Goal: Participate in discussion: Engage in conversation with other users on a specific topic

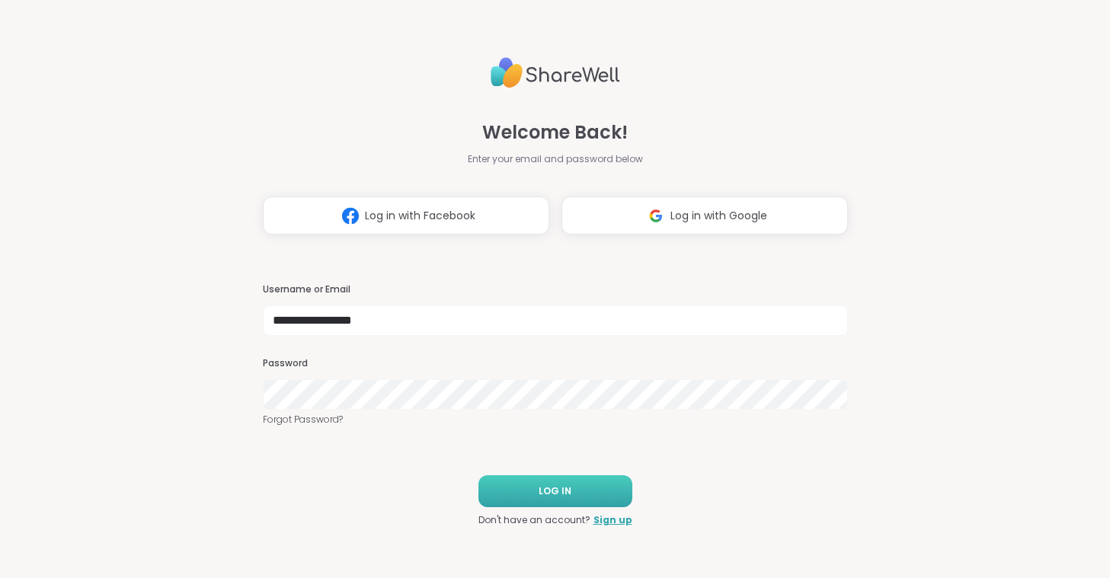
click at [573, 491] on button "LOG IN" at bounding box center [555, 491] width 154 height 32
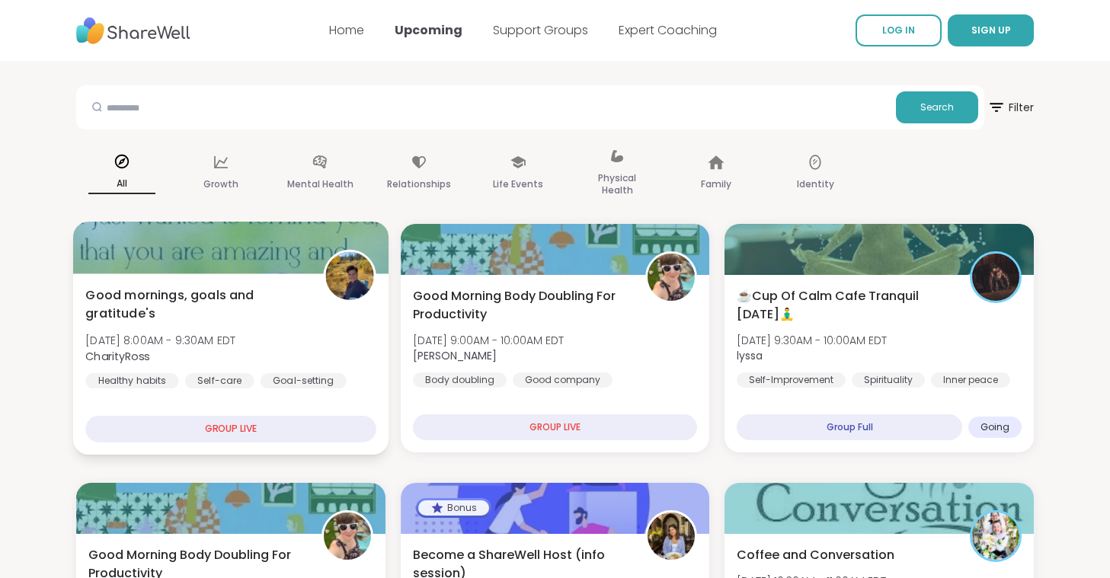
click at [221, 316] on span "Good mornings, goals and gratitude's" at bounding box center [195, 304] width 220 height 37
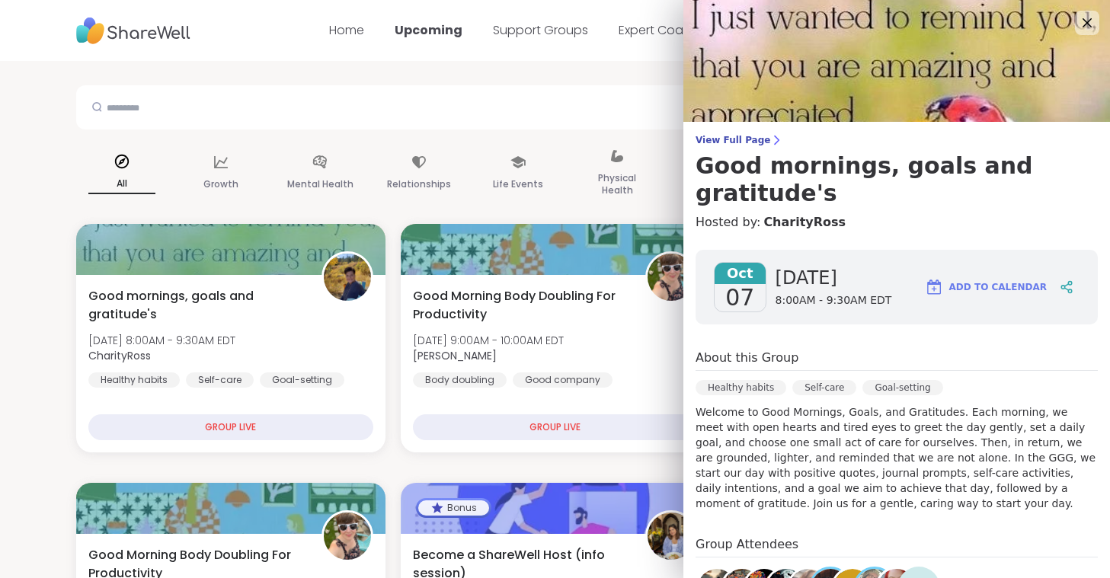
click at [79, 124] on div "Search" at bounding box center [530, 107] width 908 height 44
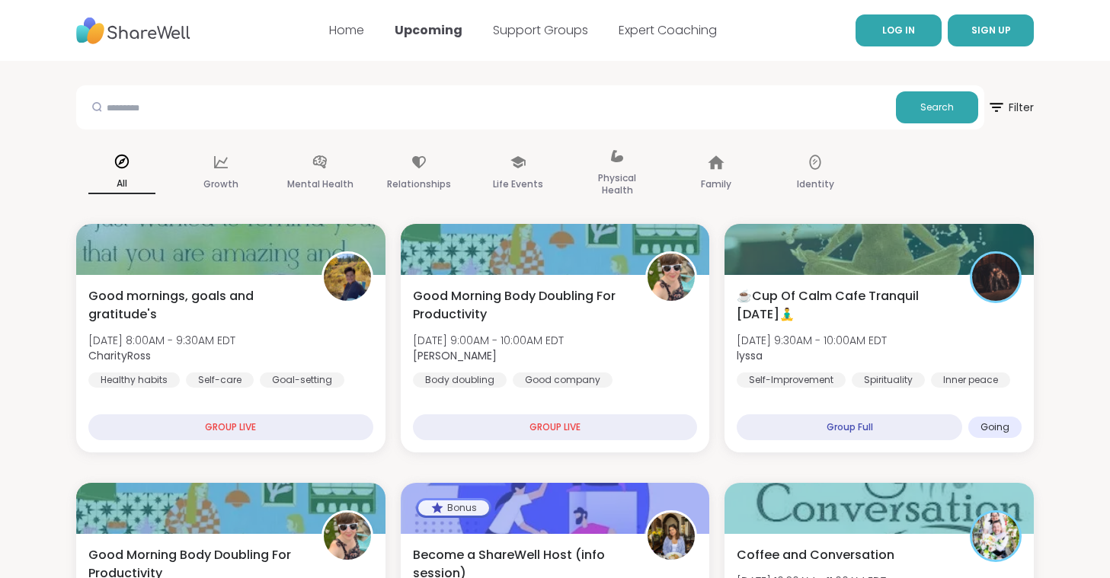
click at [903, 34] on span "LOG IN" at bounding box center [898, 30] width 33 height 13
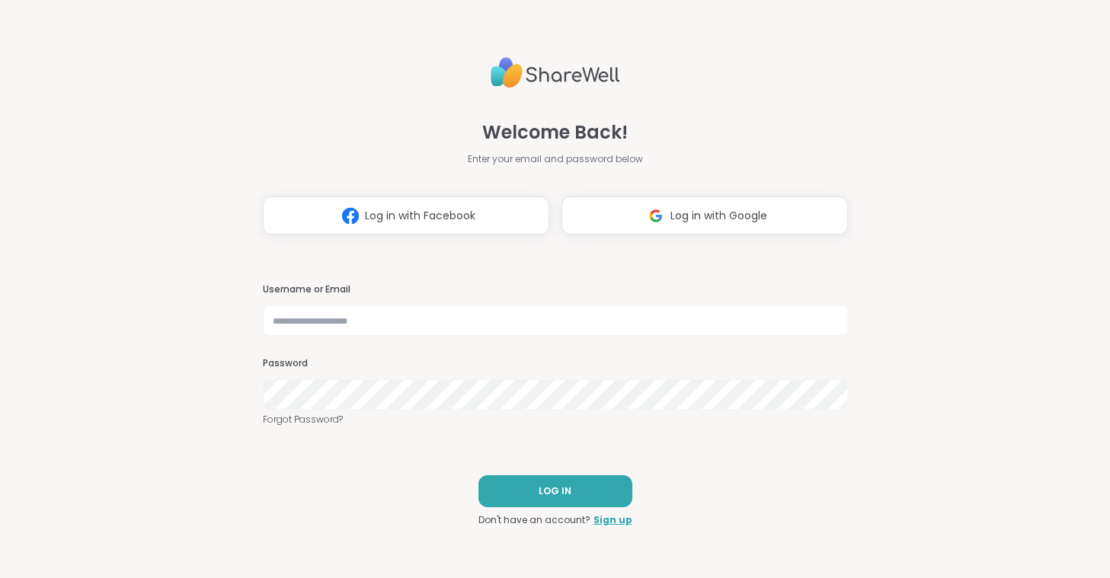
type input "**********"
click at [551, 485] on span "LOG IN" at bounding box center [555, 492] width 33 height 14
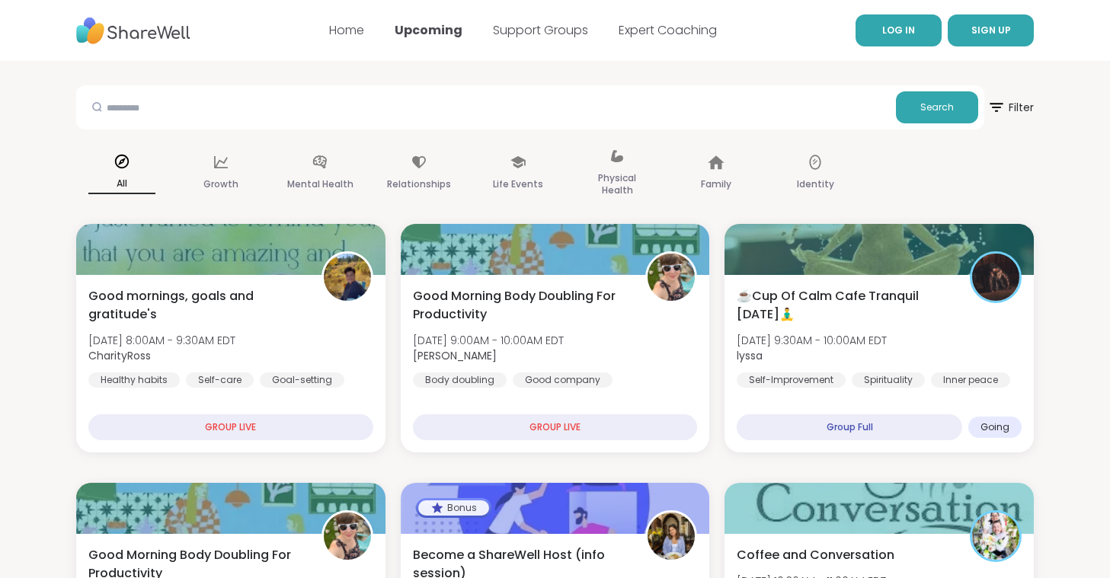
click at [898, 43] on link "LOG IN" at bounding box center [899, 30] width 86 height 32
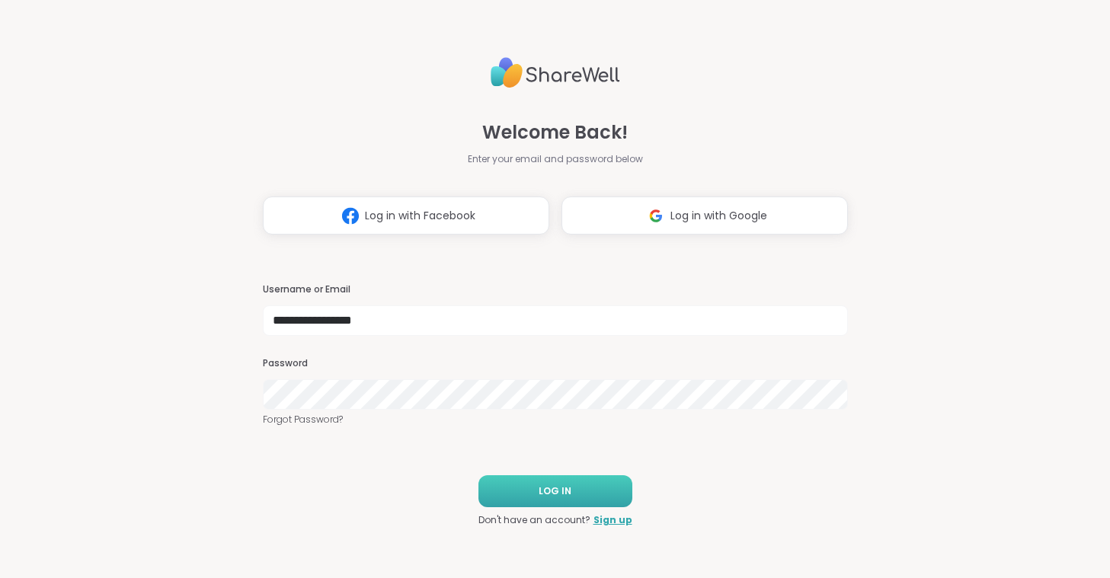
click at [553, 498] on button "LOG IN" at bounding box center [555, 491] width 154 height 32
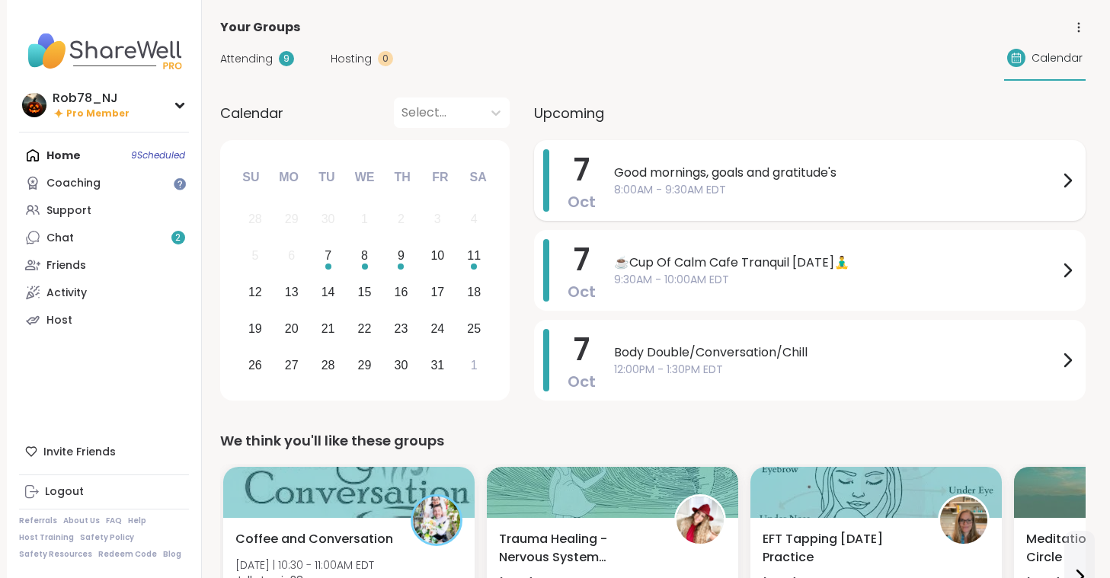
click at [684, 170] on span "Good mornings, goals and gratitude's" at bounding box center [836, 173] width 444 height 18
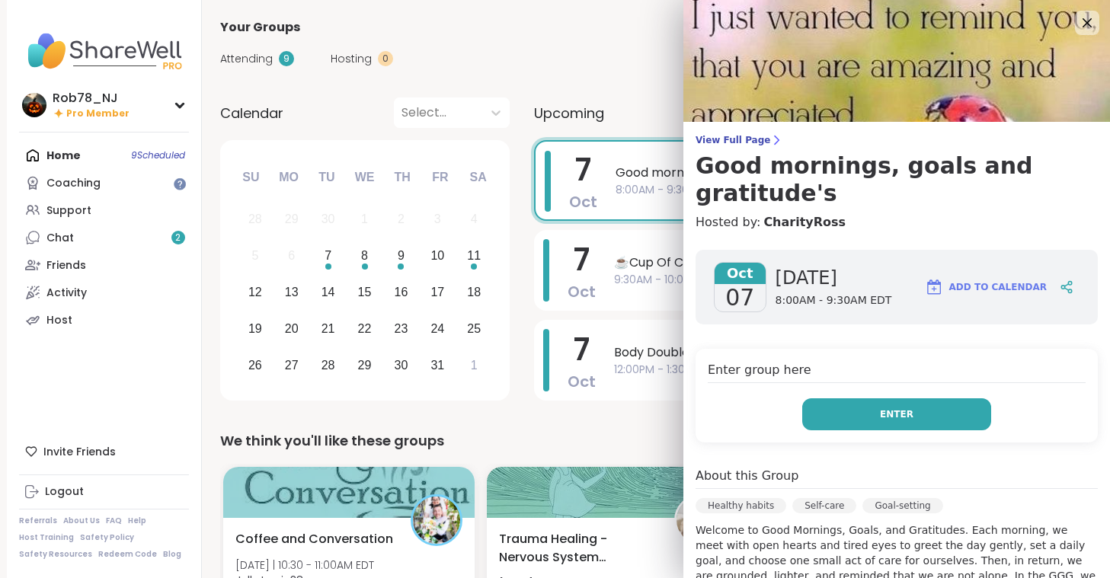
click at [856, 398] on button "Enter" at bounding box center [896, 414] width 189 height 32
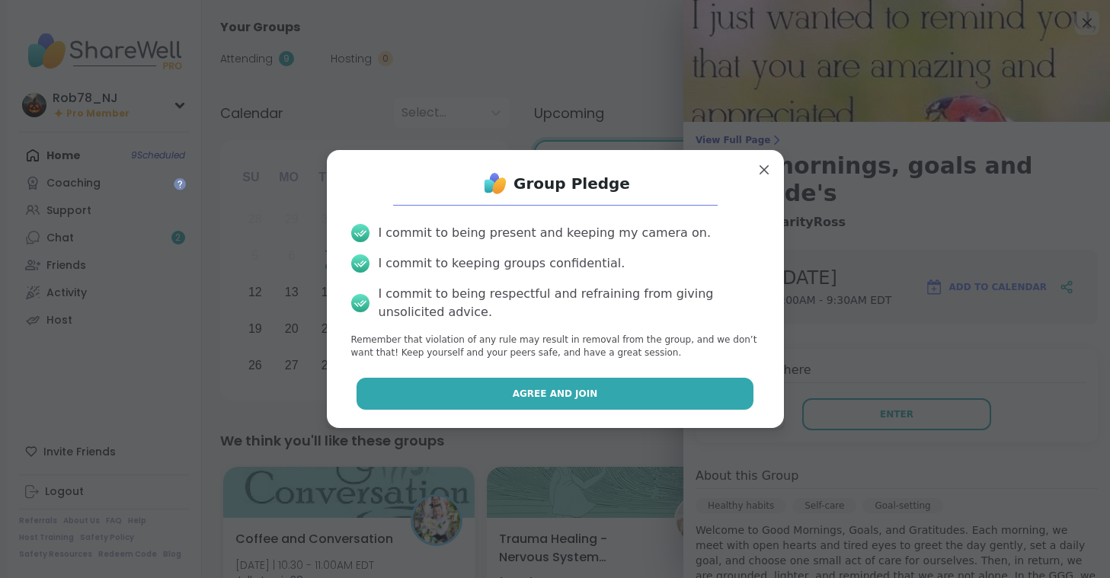
click at [579, 404] on button "Agree and Join" at bounding box center [555, 394] width 397 height 32
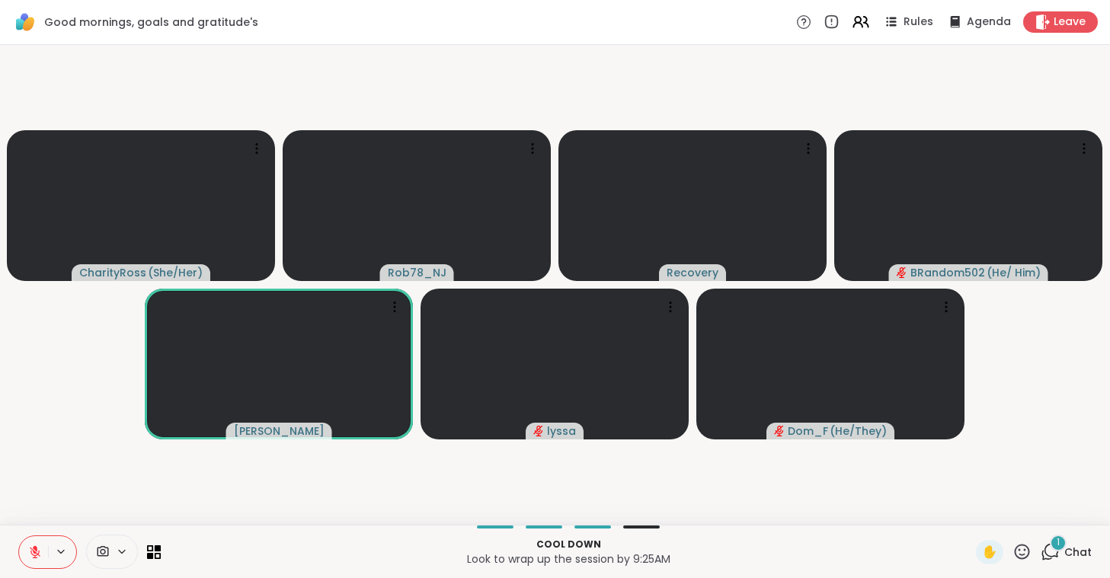
click at [111, 556] on span at bounding box center [101, 552] width 29 height 14
click at [96, 504] on div "ManyCam Virtual Webcam" at bounding box center [139, 497] width 162 height 18
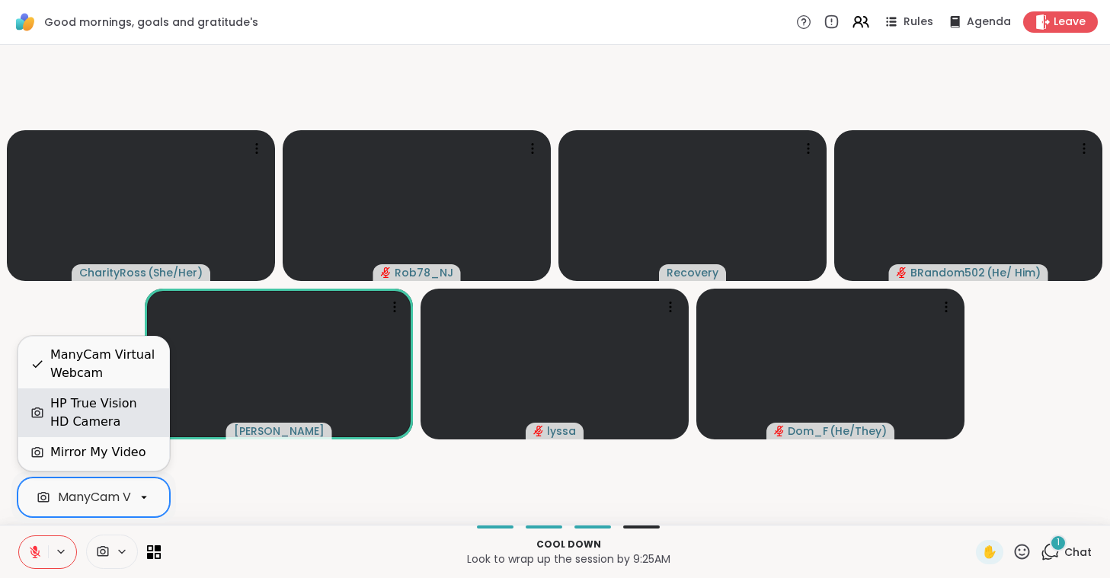
click at [94, 417] on div "HP True Vision HD Camera" at bounding box center [103, 413] width 107 height 37
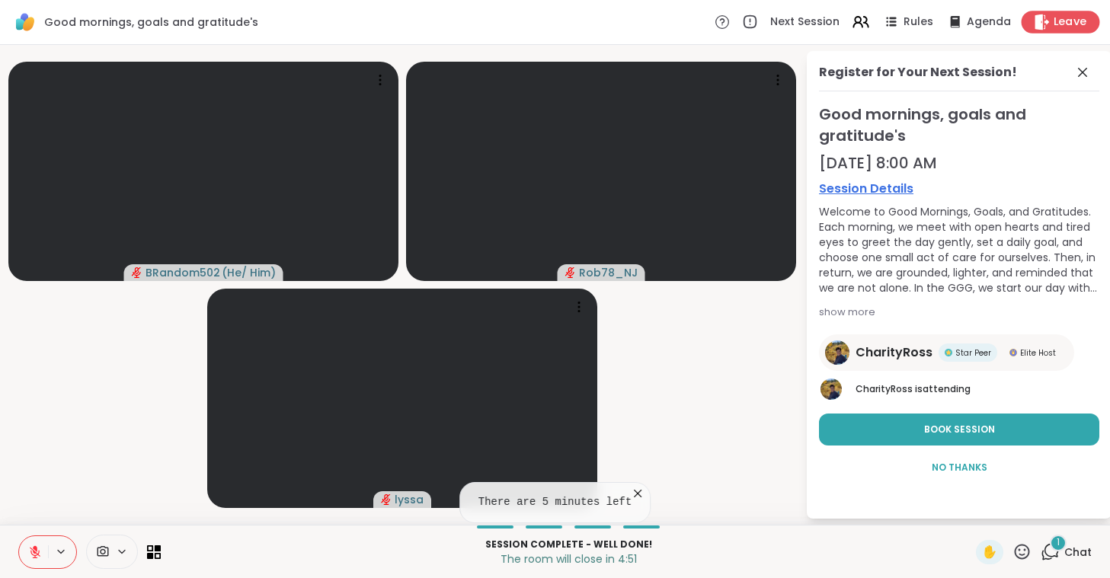
click at [1048, 20] on icon at bounding box center [1042, 22] width 14 height 16
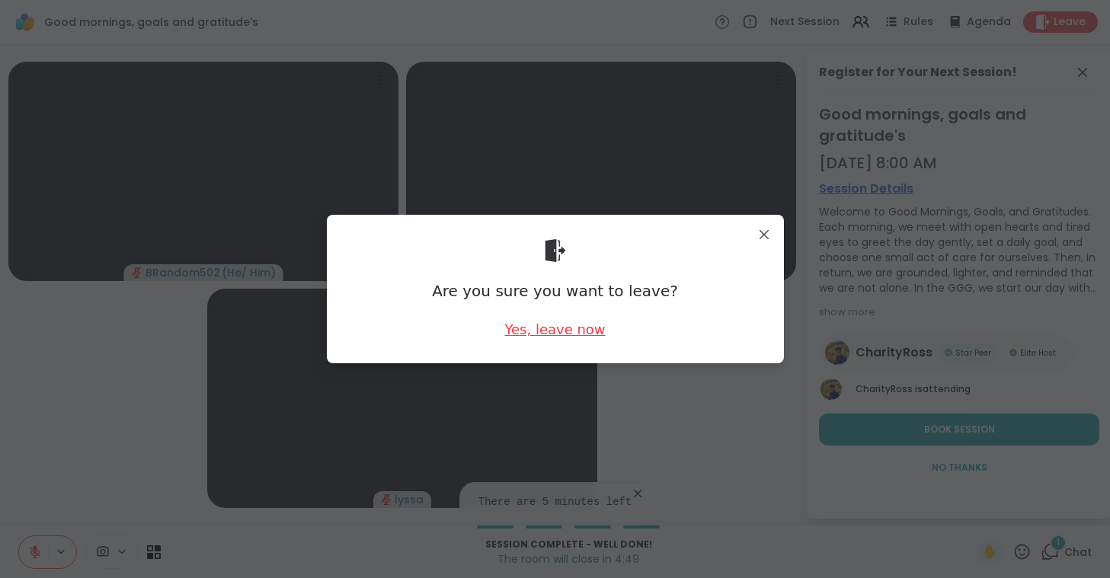
click at [554, 324] on div "Yes, leave now" at bounding box center [554, 329] width 101 height 19
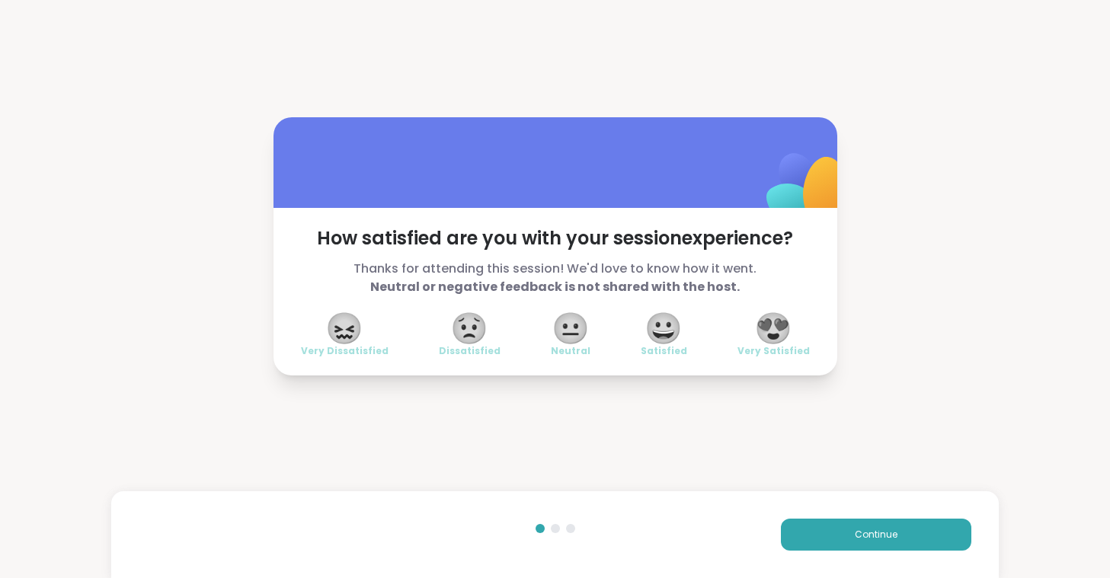
click at [780, 332] on span "😍" at bounding box center [773, 328] width 38 height 27
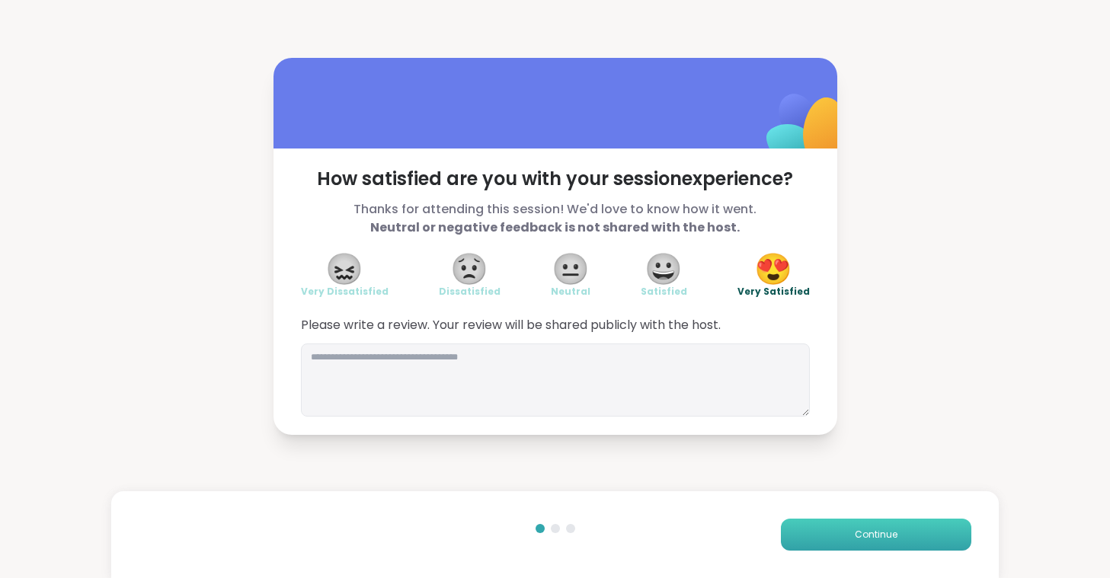
click at [862, 529] on span "Continue" at bounding box center [876, 535] width 43 height 14
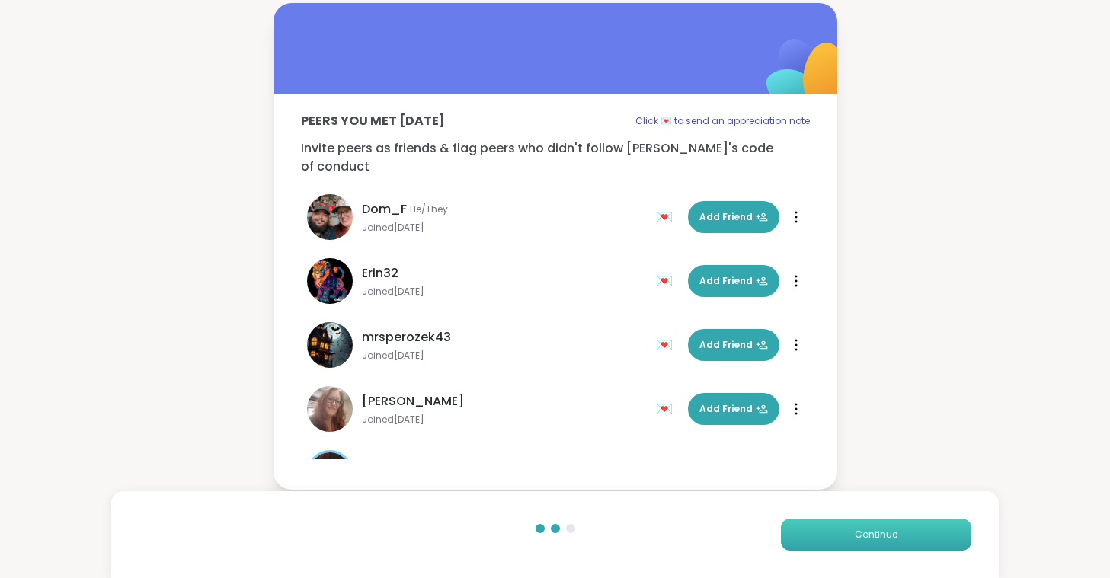
click at [862, 529] on span "Continue" at bounding box center [876, 535] width 43 height 14
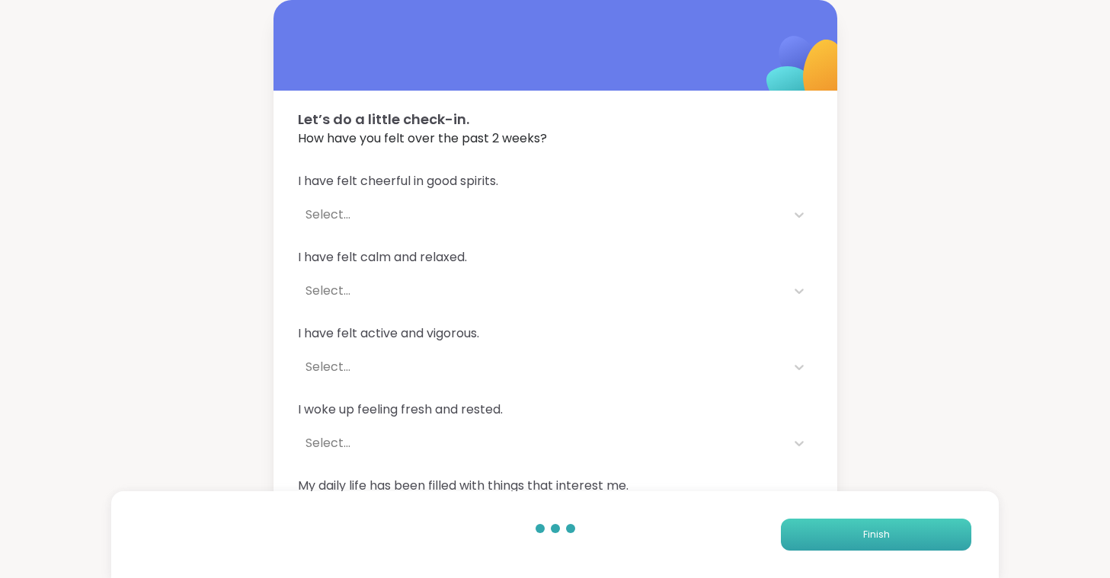
click at [862, 529] on button "Finish" at bounding box center [876, 535] width 190 height 32
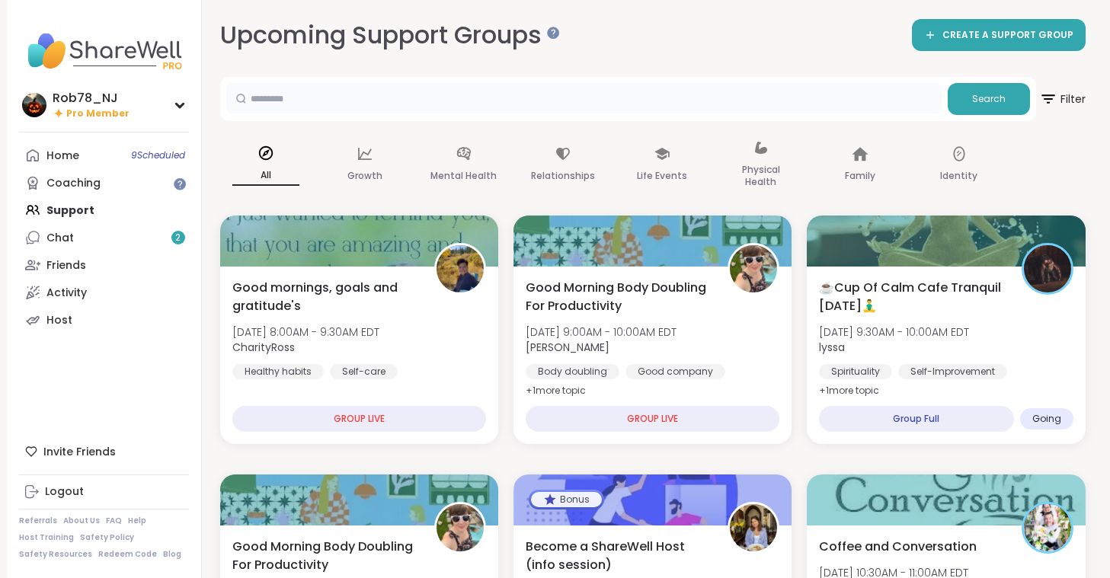
click at [311, 96] on input "text" at bounding box center [583, 98] width 715 height 30
type input "******"
click at [971, 96] on button "Search" at bounding box center [989, 99] width 82 height 32
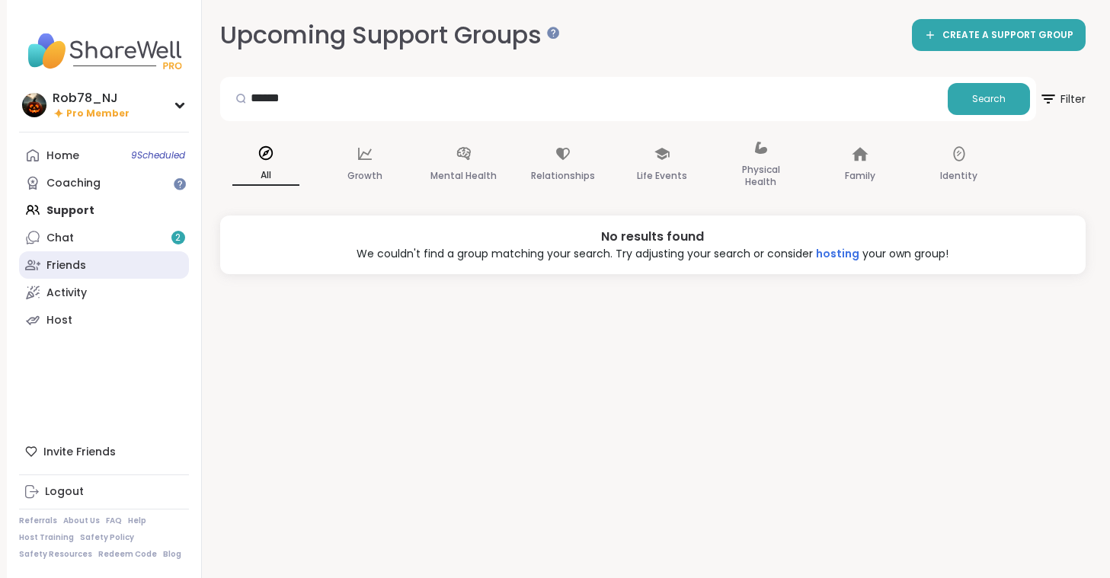
click at [87, 271] on link "Friends" at bounding box center [104, 264] width 170 height 27
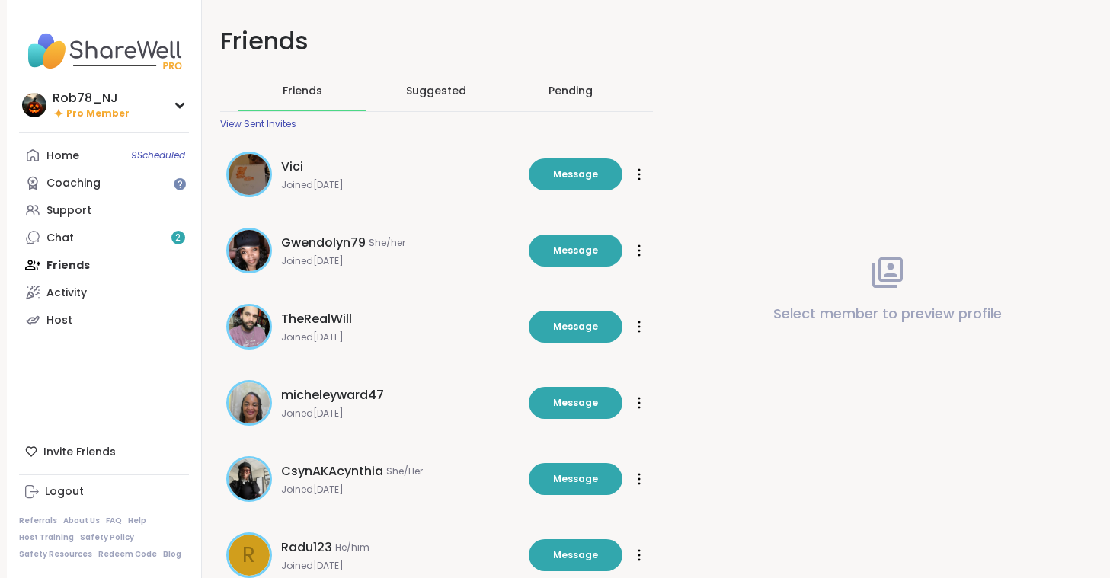
click at [430, 89] on span "Suggested" at bounding box center [436, 90] width 60 height 15
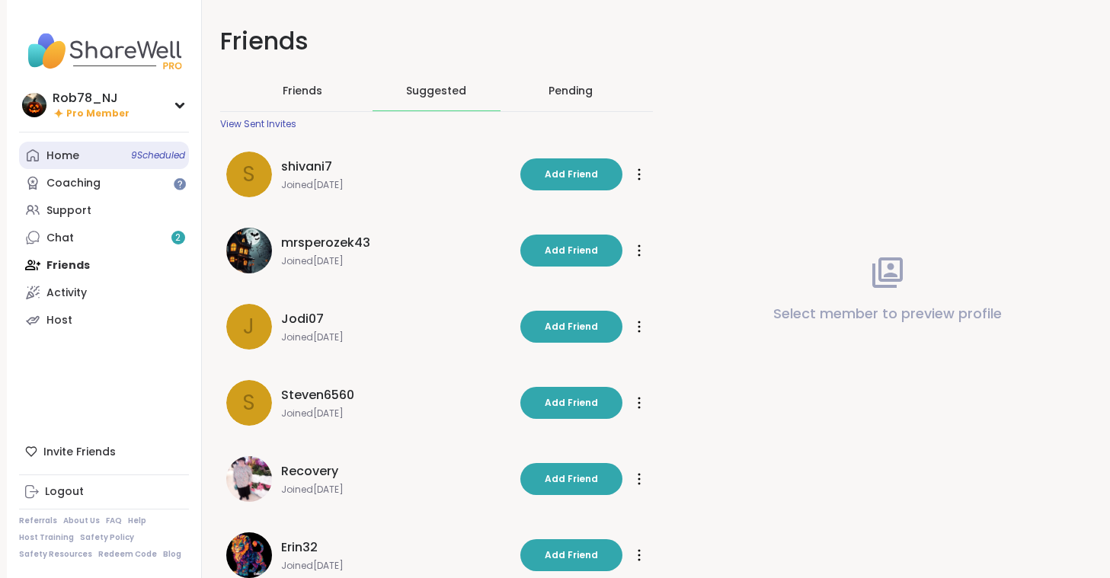
click at [69, 155] on div "Home 9 Scheduled" at bounding box center [62, 156] width 33 height 15
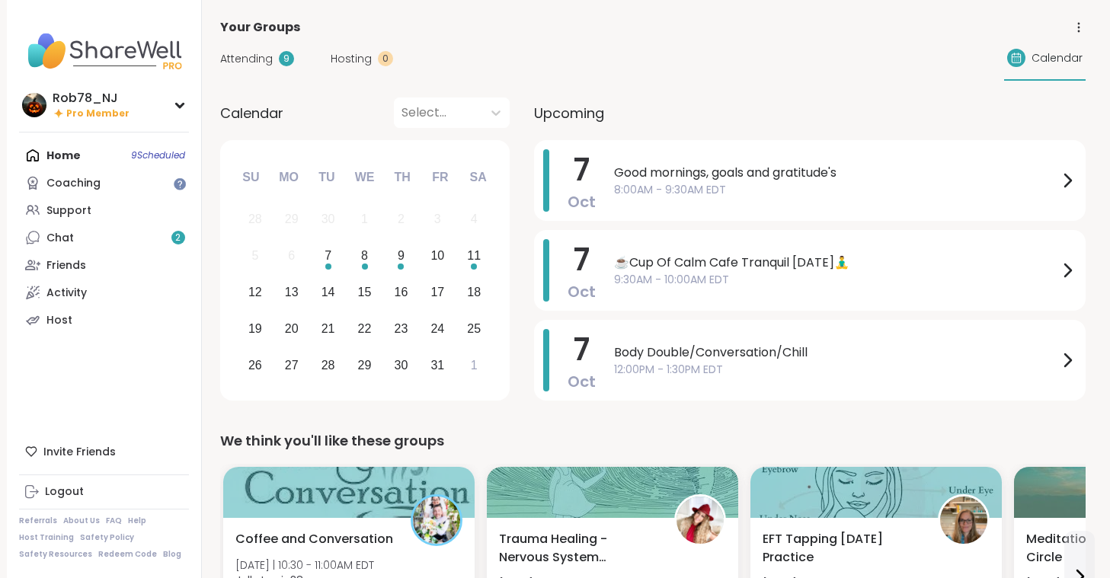
click at [98, 153] on div "Home 9 Scheduled Coaching Support Chat 2 Friends Activity Host" at bounding box center [104, 238] width 170 height 192
click at [54, 211] on div "Support" at bounding box center [68, 210] width 45 height 15
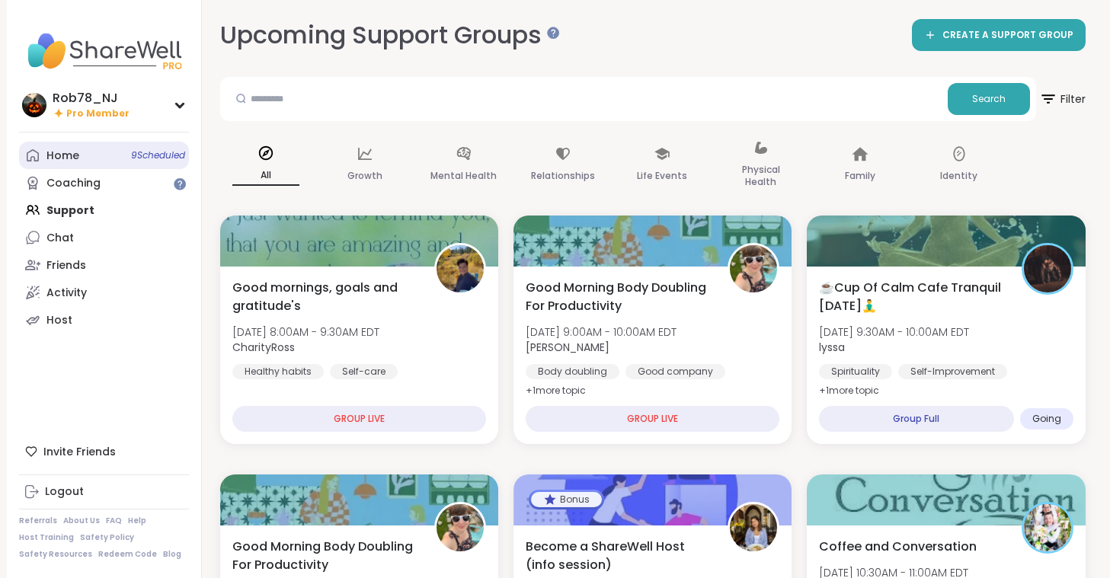
click at [53, 161] on div "Home 9 Scheduled" at bounding box center [62, 156] width 33 height 15
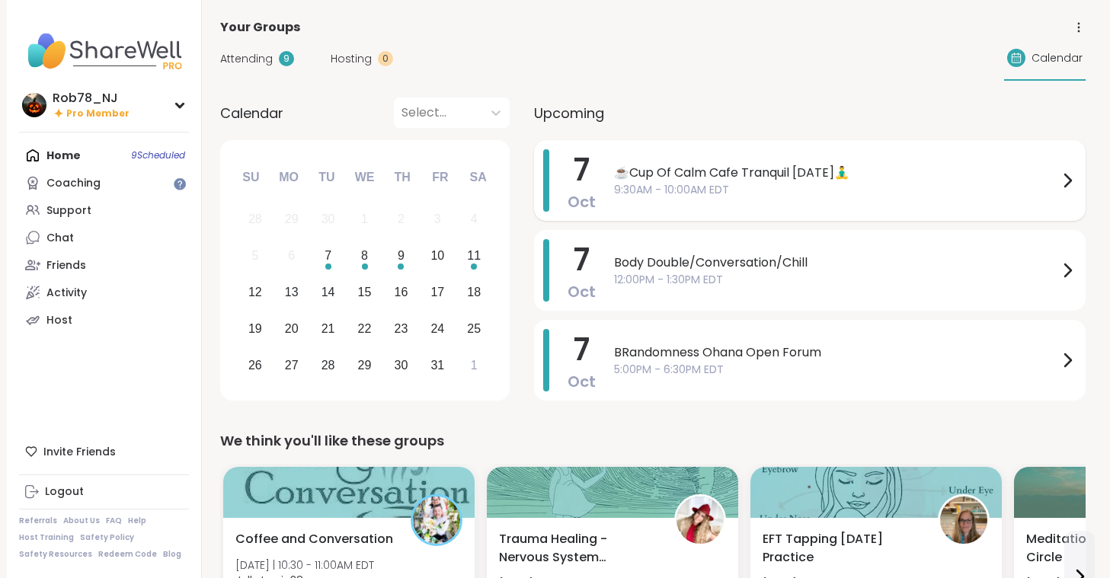
click at [648, 185] on span "9:30AM - 10:00AM EDT" at bounding box center [836, 190] width 444 height 16
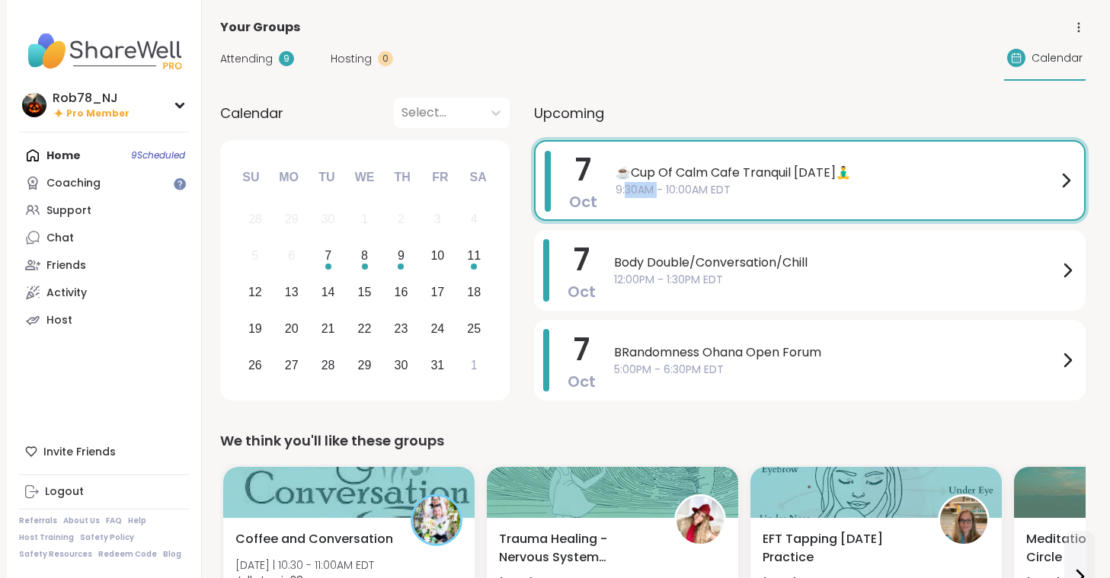
click at [648, 185] on span "9:30AM - 10:00AM EDT" at bounding box center [836, 190] width 441 height 16
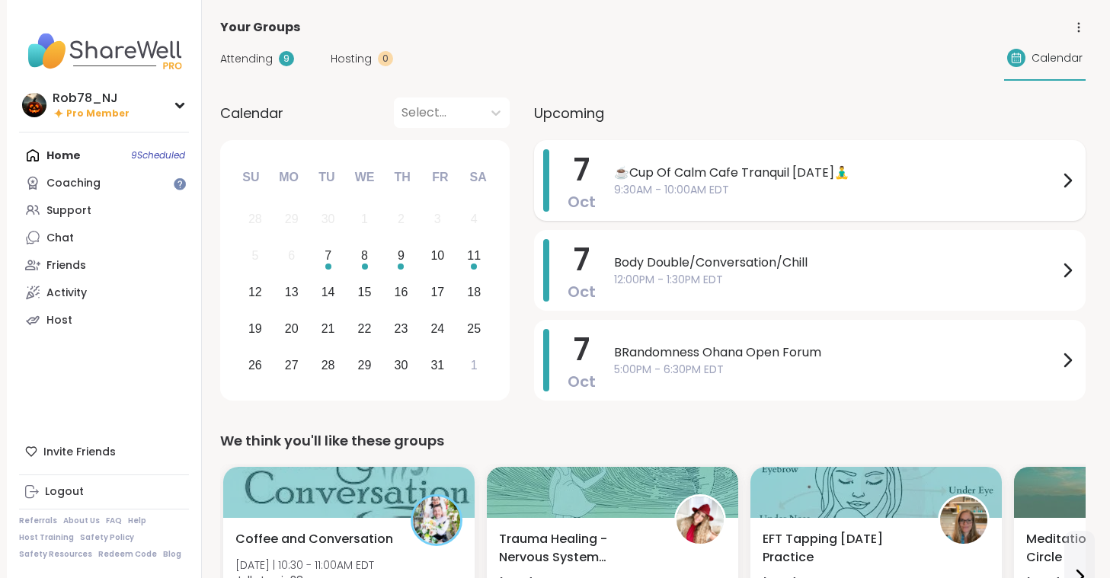
click at [763, 192] on span "9:30AM - 10:00AM EDT" at bounding box center [836, 190] width 444 height 16
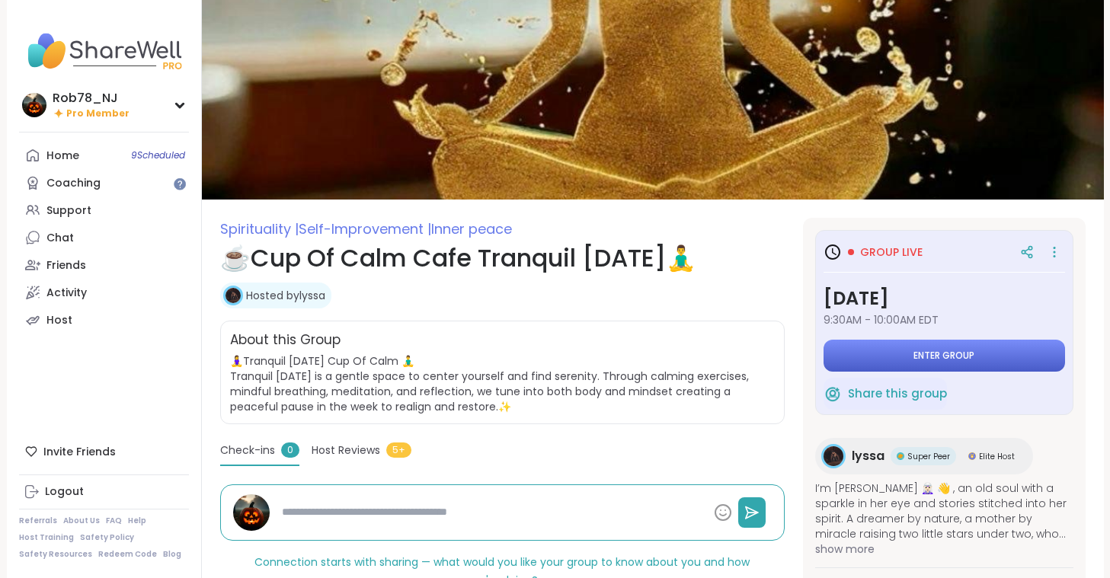
click at [915, 354] on span "Enter group" at bounding box center [943, 356] width 61 height 12
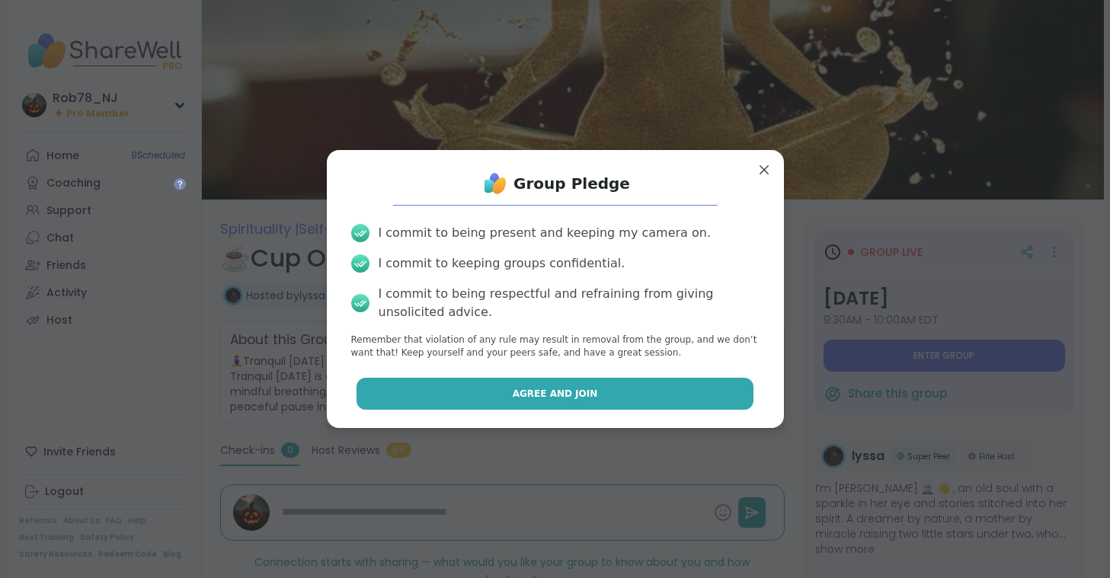
click at [635, 395] on button "Agree and Join" at bounding box center [555, 394] width 397 height 32
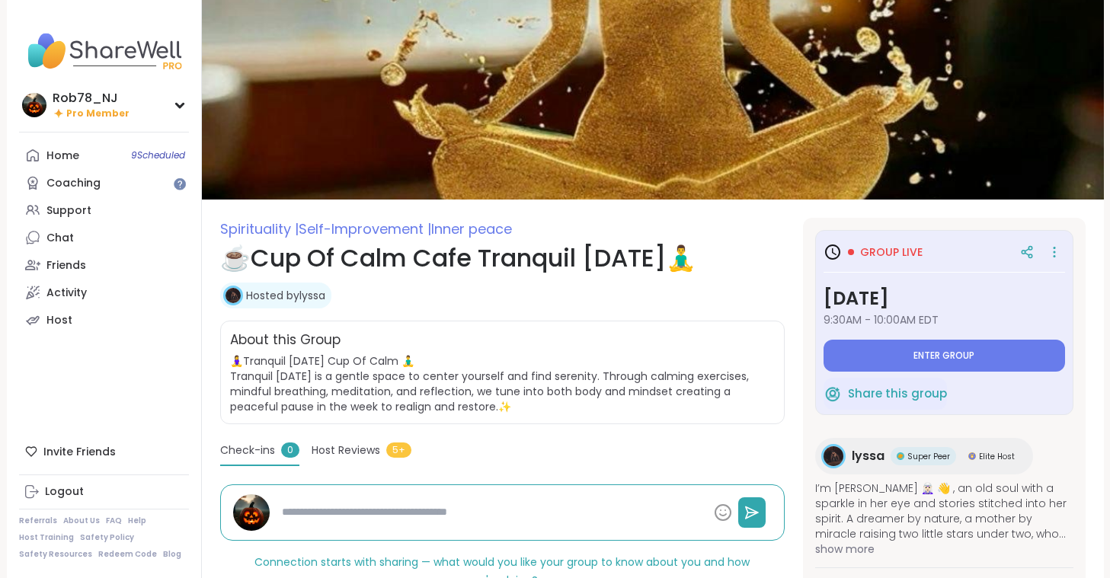
type textarea "*"
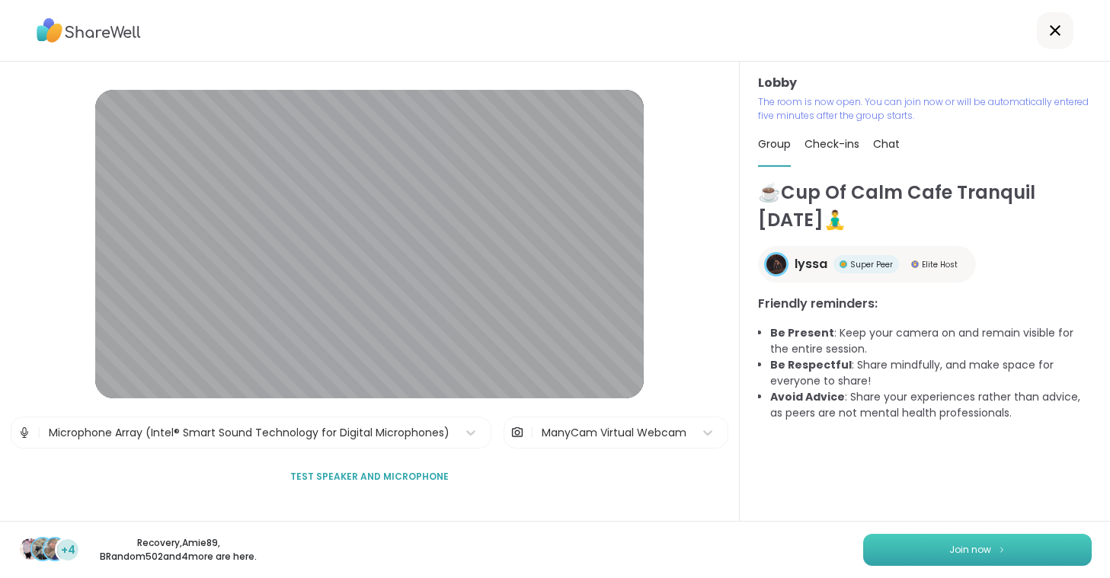
click at [943, 549] on button "Join now" at bounding box center [977, 550] width 229 height 32
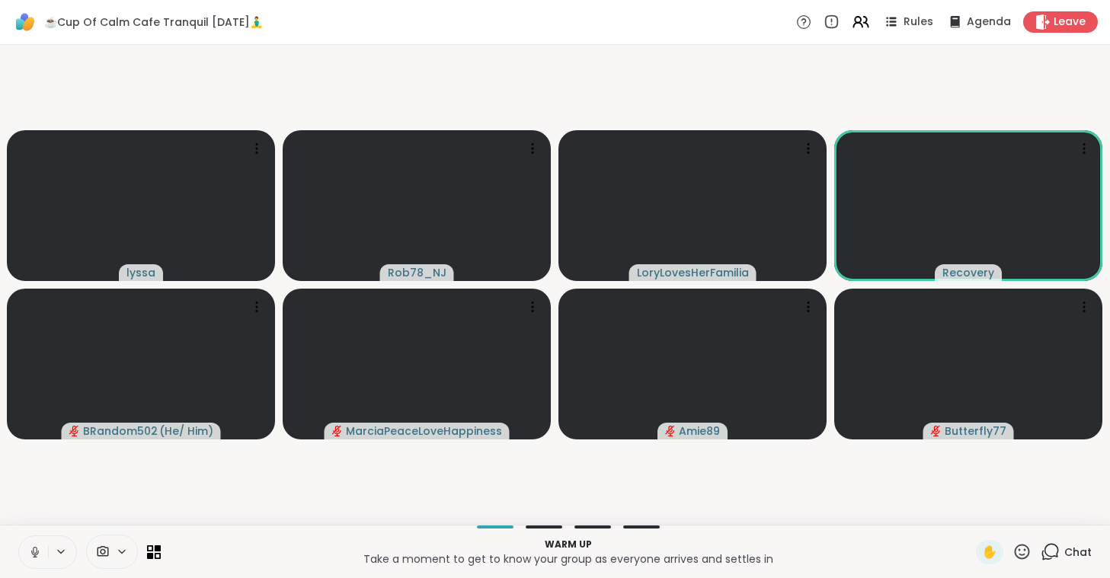
click at [29, 555] on icon at bounding box center [35, 552] width 14 height 14
click at [107, 548] on icon at bounding box center [103, 551] width 11 height 11
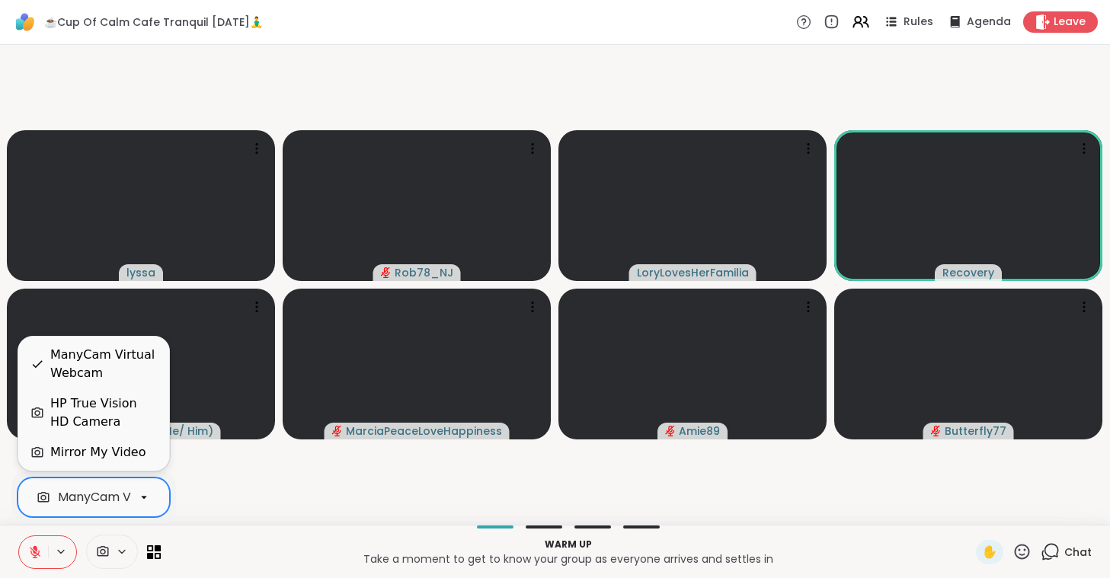
click at [127, 499] on div "ManyCam Virtual Webcam" at bounding box center [139, 497] width 162 height 18
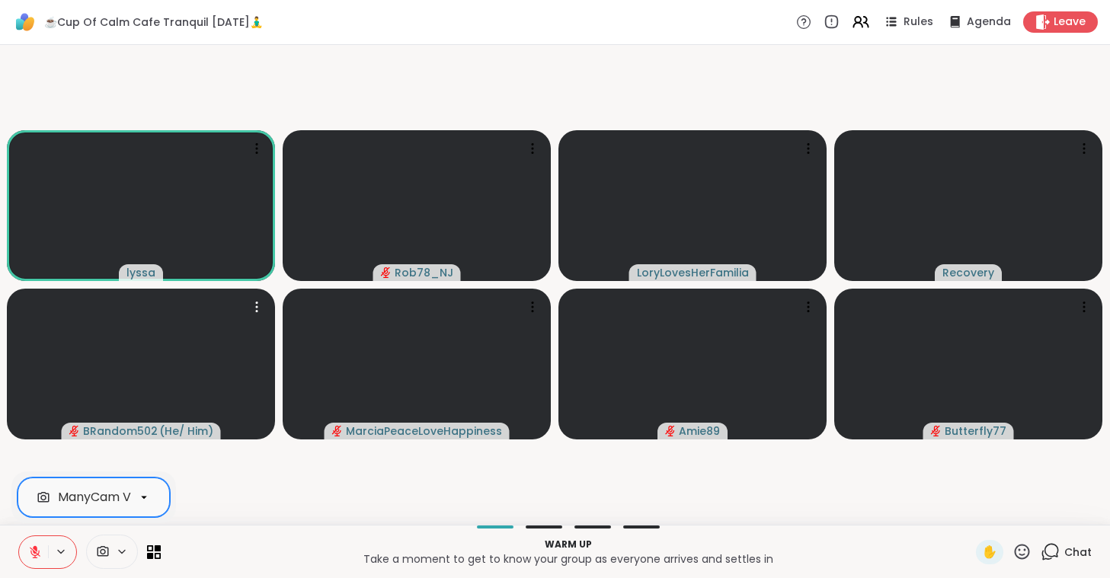
scroll to position [0, 68]
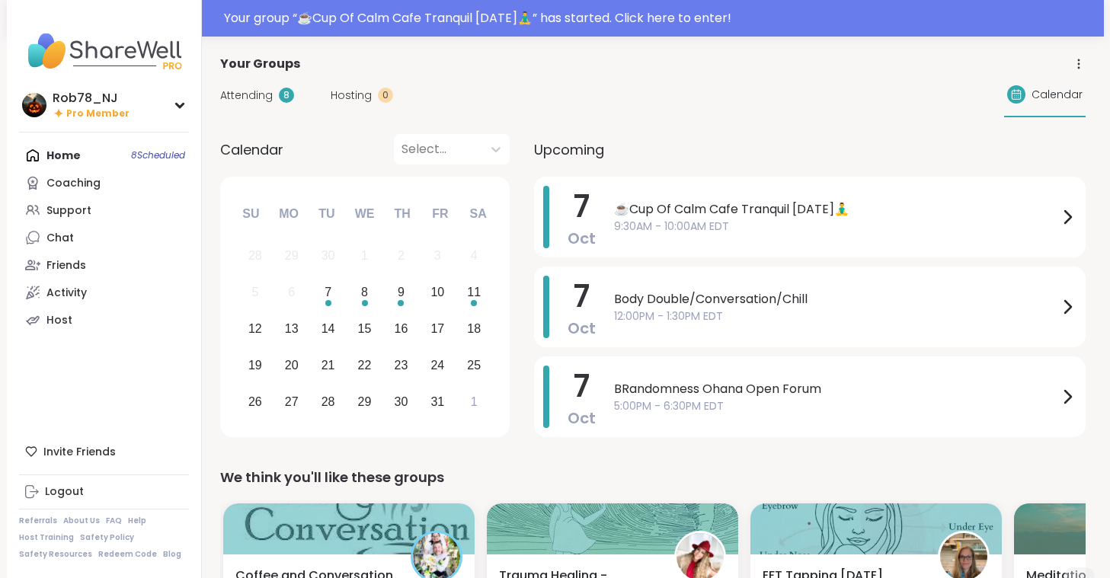
click at [70, 149] on div "Home 8 Scheduled Coaching Support Chat Friends Activity Host" at bounding box center [104, 238] width 170 height 192
click at [144, 152] on div "Home 8 Scheduled Coaching Support Chat Friends Activity Host" at bounding box center [104, 238] width 170 height 192
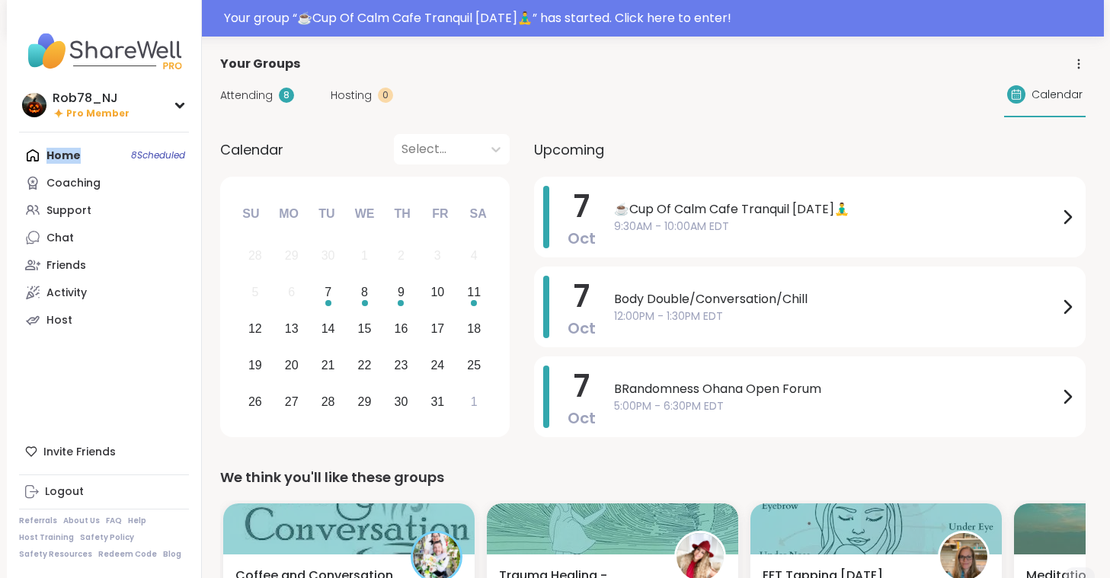
click at [144, 152] on div "Home 8 Scheduled Coaching Support Chat Friends Activity Host" at bounding box center [104, 238] width 170 height 192
click at [41, 156] on div "Home 8 Scheduled Coaching Support Chat Friends Activity Host" at bounding box center [104, 238] width 170 height 192
click at [726, 221] on span "9:30AM - 10:00AM EDT" at bounding box center [836, 227] width 444 height 16
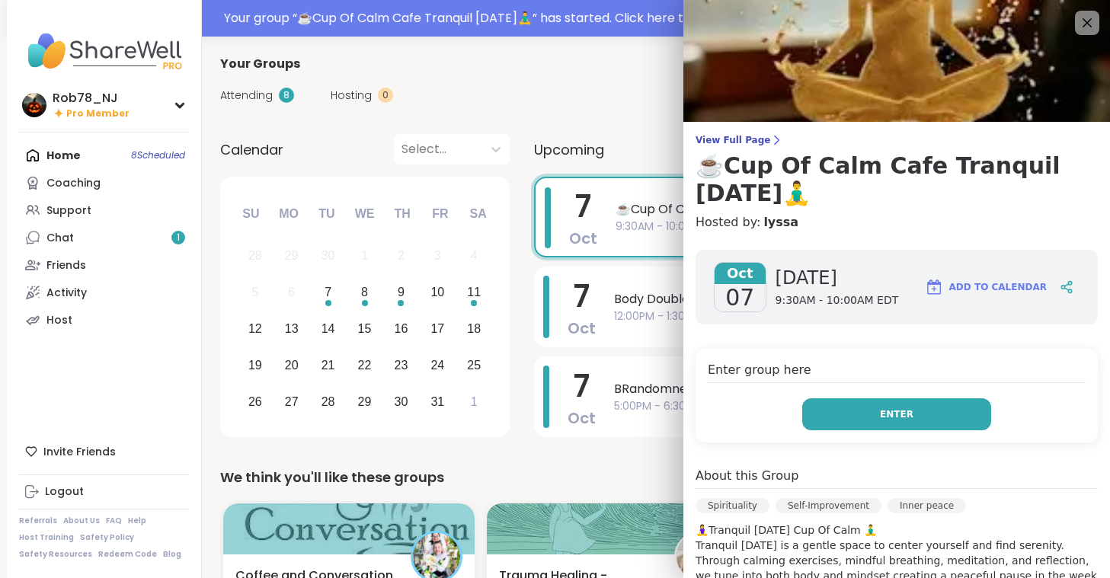
click at [848, 410] on button "Enter" at bounding box center [896, 414] width 189 height 32
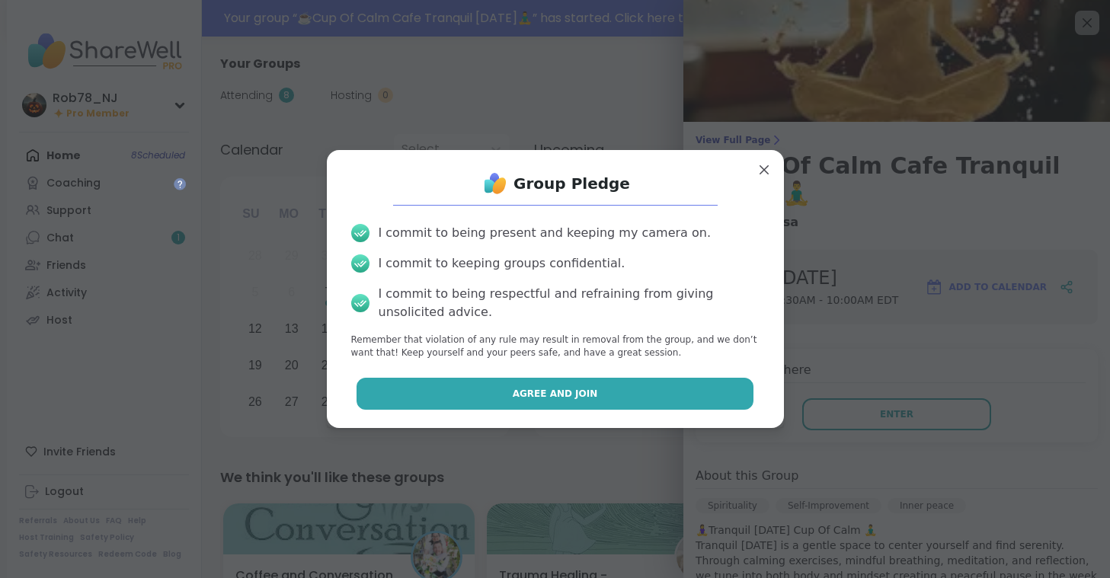
click at [535, 402] on button "Agree and Join" at bounding box center [555, 394] width 397 height 32
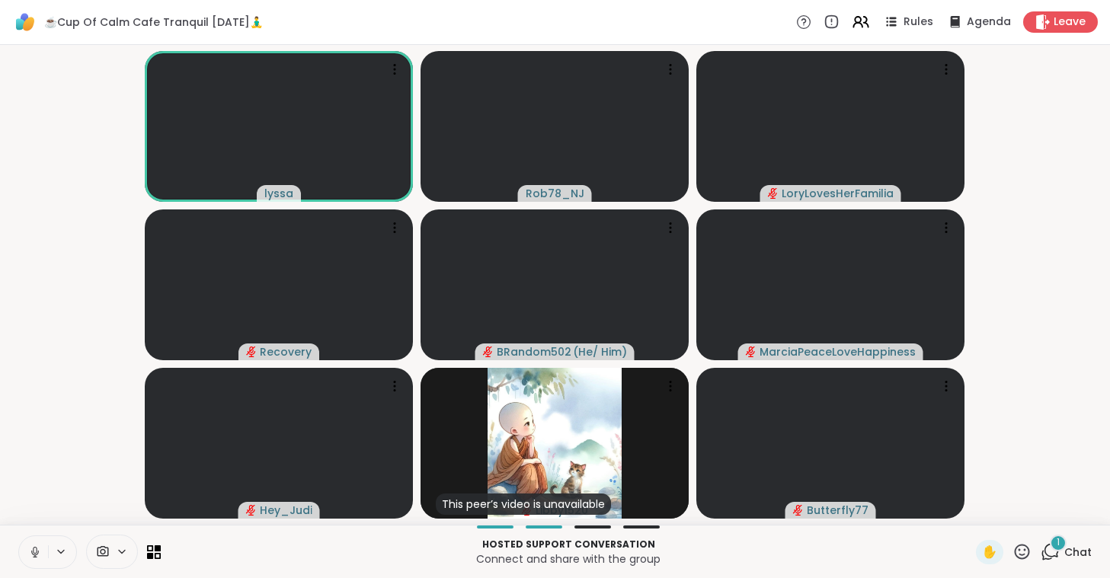
click at [46, 552] on button at bounding box center [33, 552] width 29 height 32
click at [109, 549] on icon at bounding box center [103, 552] width 14 height 14
click at [112, 493] on div "ManyCam Virtual Webcam" at bounding box center [139, 497] width 162 height 18
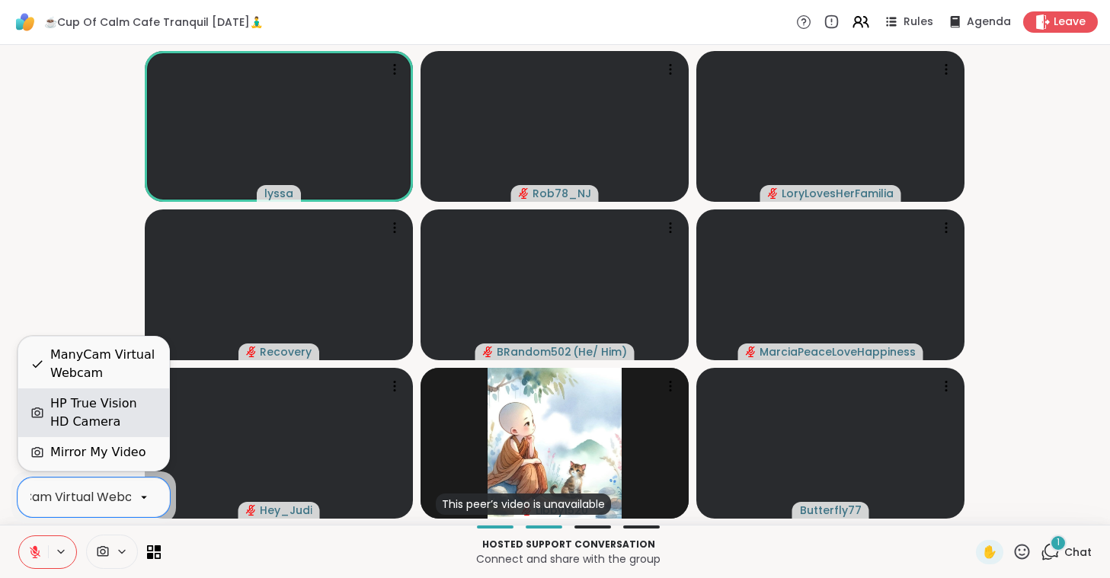
click at [115, 414] on div "HP True Vision HD Camera" at bounding box center [103, 413] width 107 height 37
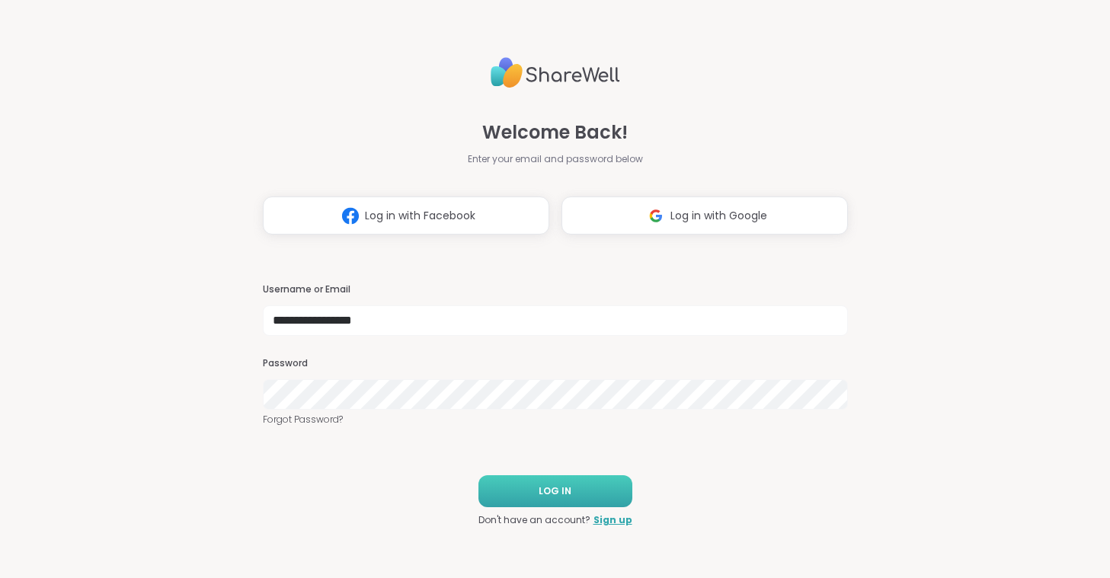
click at [574, 491] on button "LOG IN" at bounding box center [555, 491] width 154 height 32
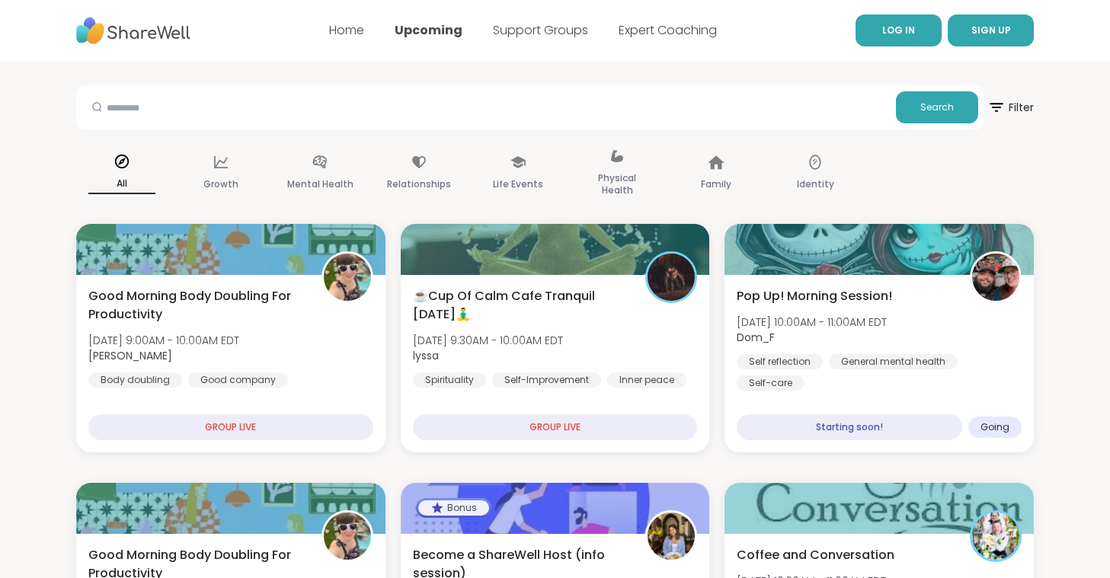
click at [875, 37] on link "LOG IN" at bounding box center [899, 30] width 86 height 32
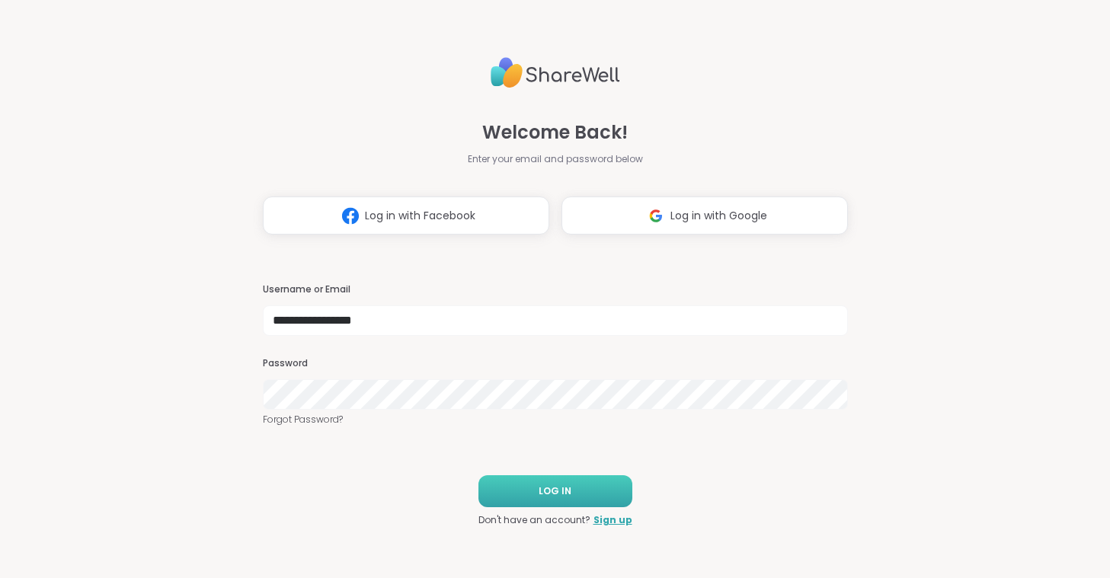
click at [527, 486] on button "LOG IN" at bounding box center [555, 491] width 154 height 32
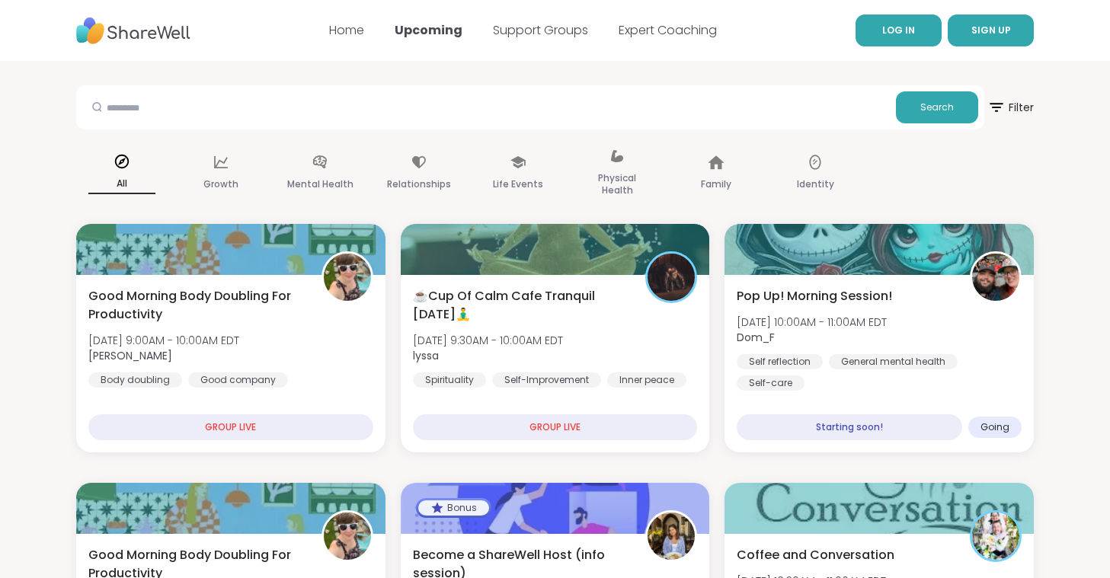
click at [904, 24] on span "LOG IN" at bounding box center [898, 31] width 33 height 14
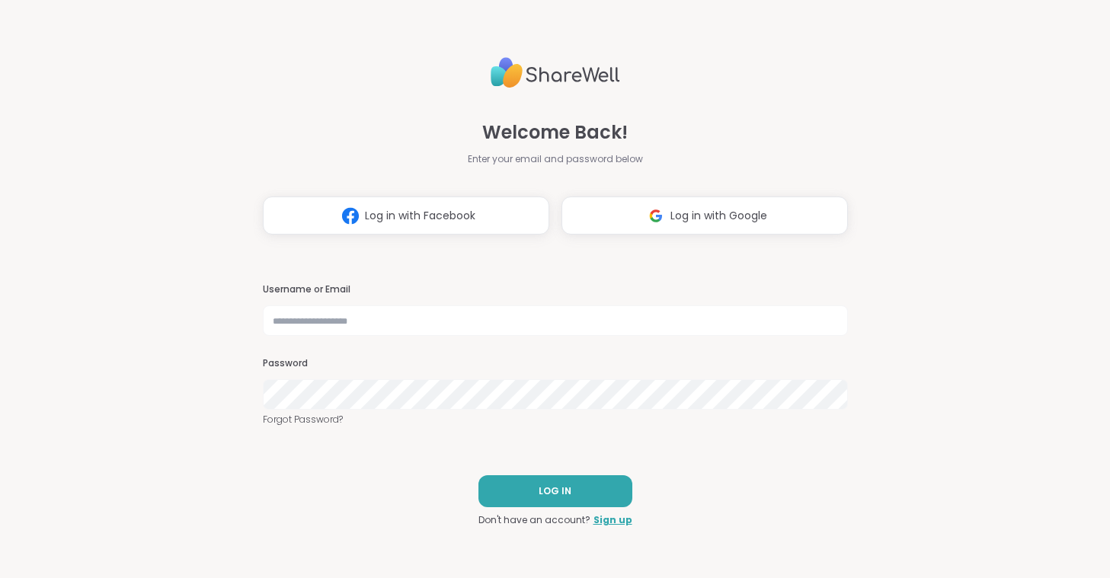
type input "**********"
click at [538, 499] on button "LOG IN" at bounding box center [555, 491] width 154 height 32
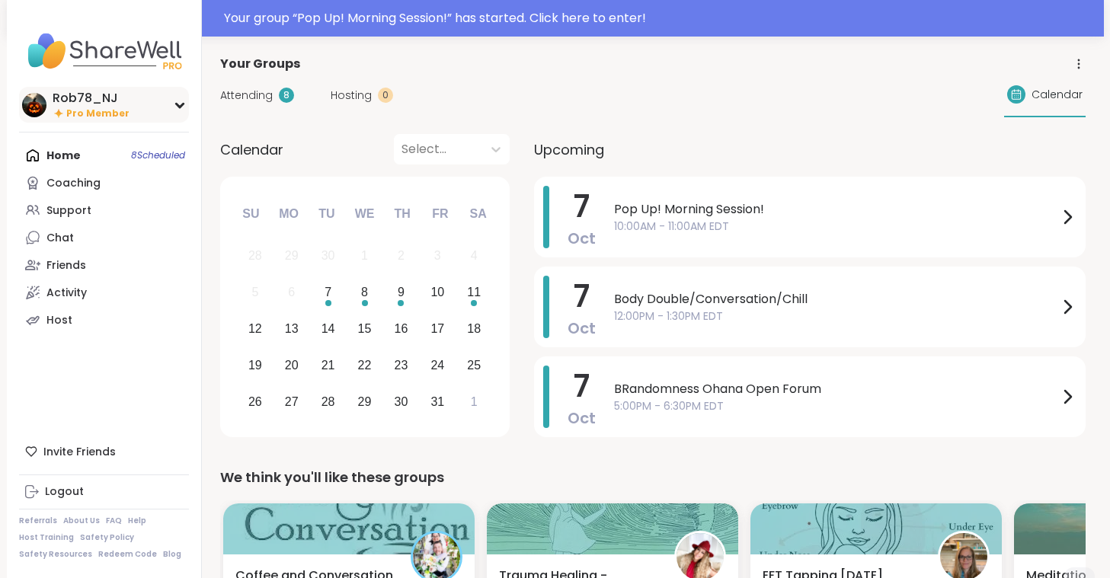
click at [110, 114] on span "Pro Member" at bounding box center [97, 113] width 63 height 13
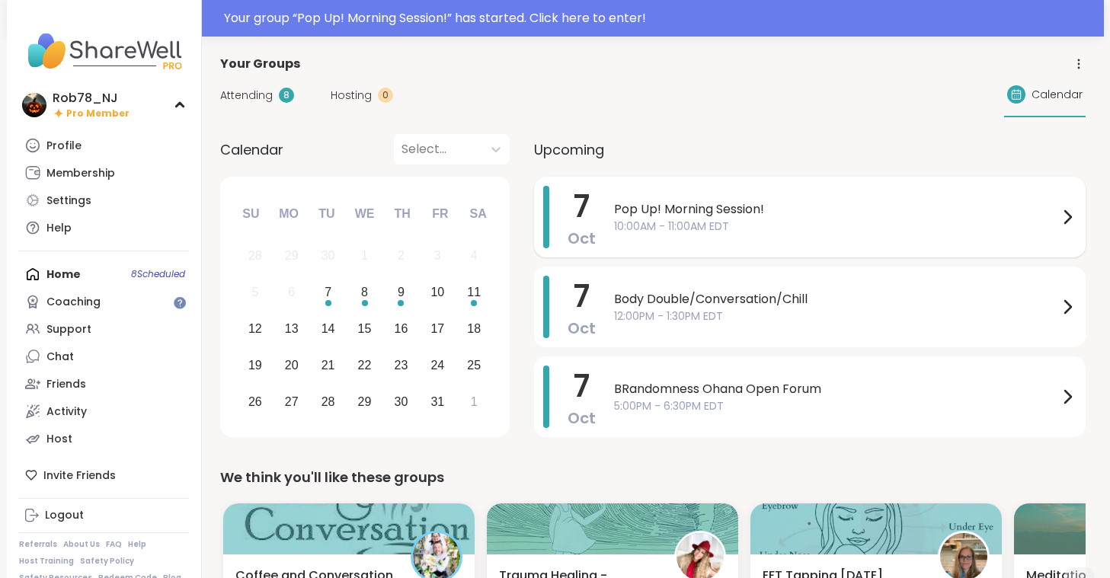
click at [618, 210] on span "Pop Up! Morning Session!" at bounding box center [836, 209] width 444 height 18
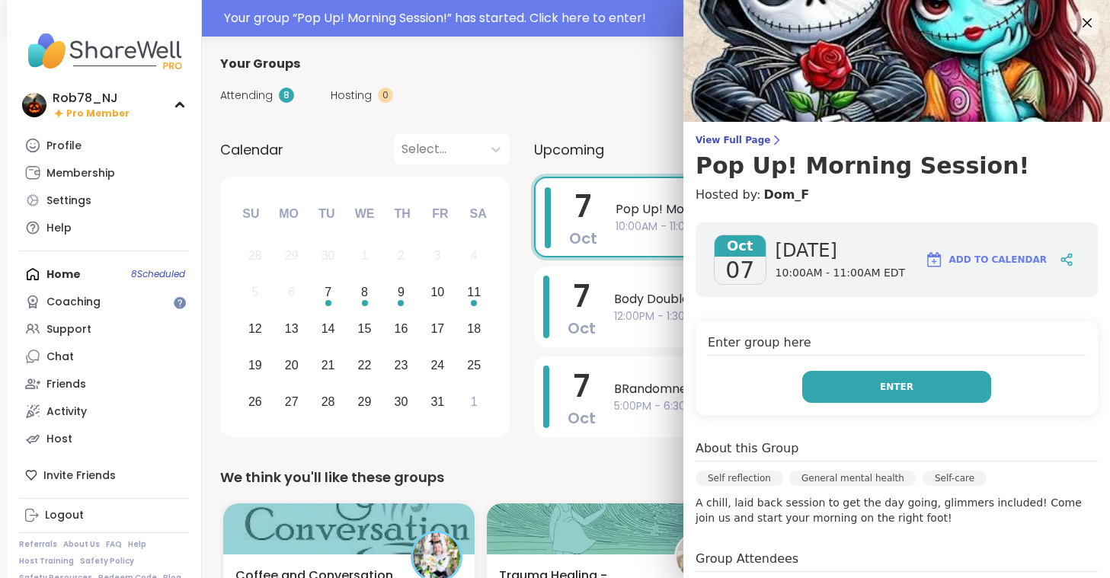
click at [910, 386] on button "Enter" at bounding box center [896, 387] width 189 height 32
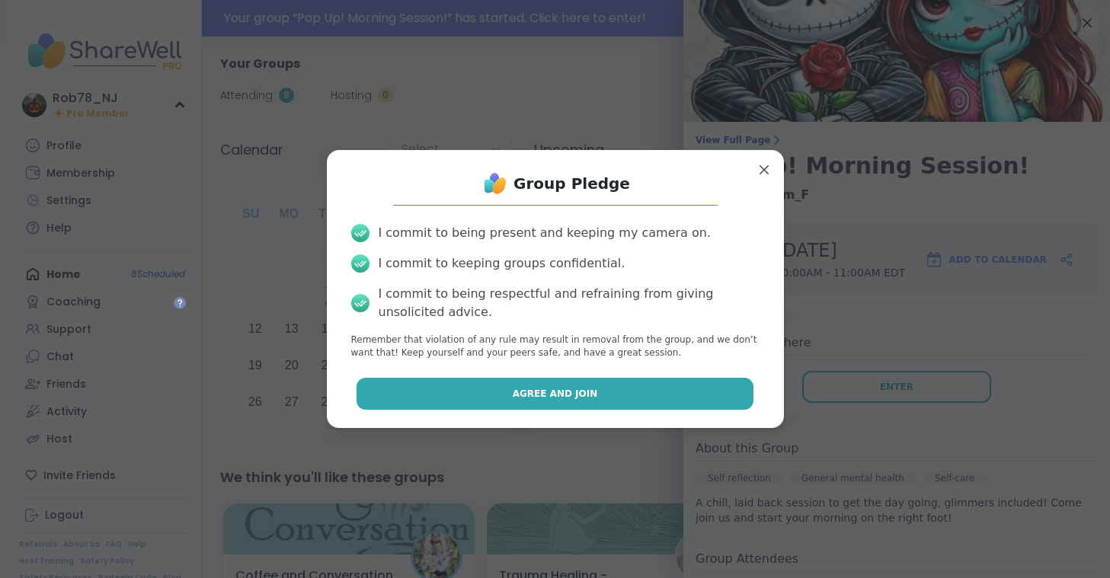
click at [623, 399] on button "Agree and Join" at bounding box center [555, 394] width 397 height 32
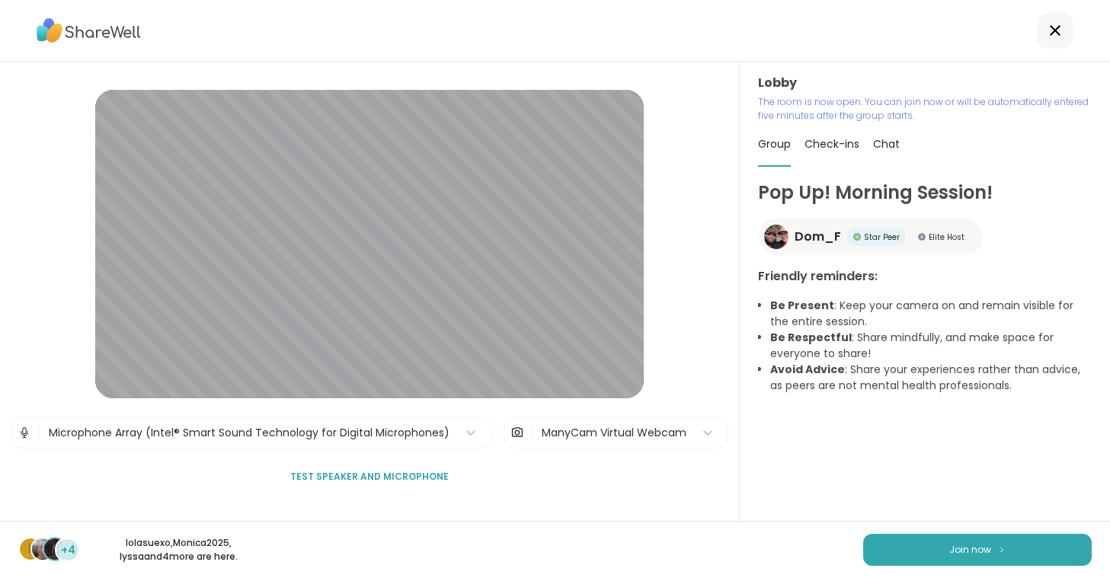
click at [917, 532] on div "l +4 lolasuexo , Monica2025 , lyssa and 4 more are here. Join now" at bounding box center [555, 549] width 1110 height 57
click at [921, 546] on button "Join now" at bounding box center [977, 550] width 229 height 32
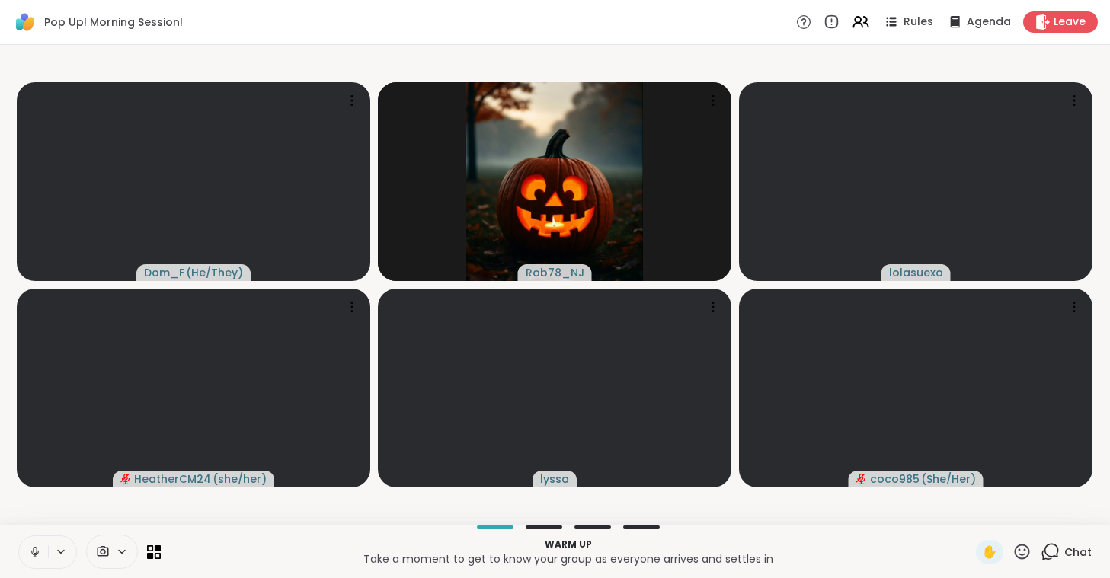
click at [36, 558] on icon at bounding box center [35, 552] width 14 height 14
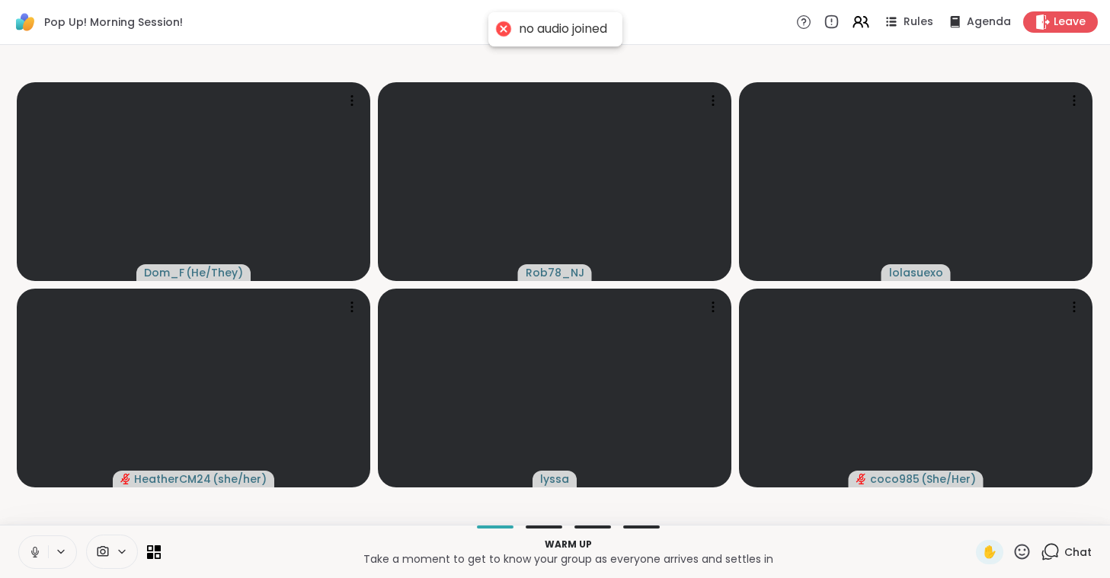
click at [106, 552] on icon at bounding box center [103, 552] width 14 height 14
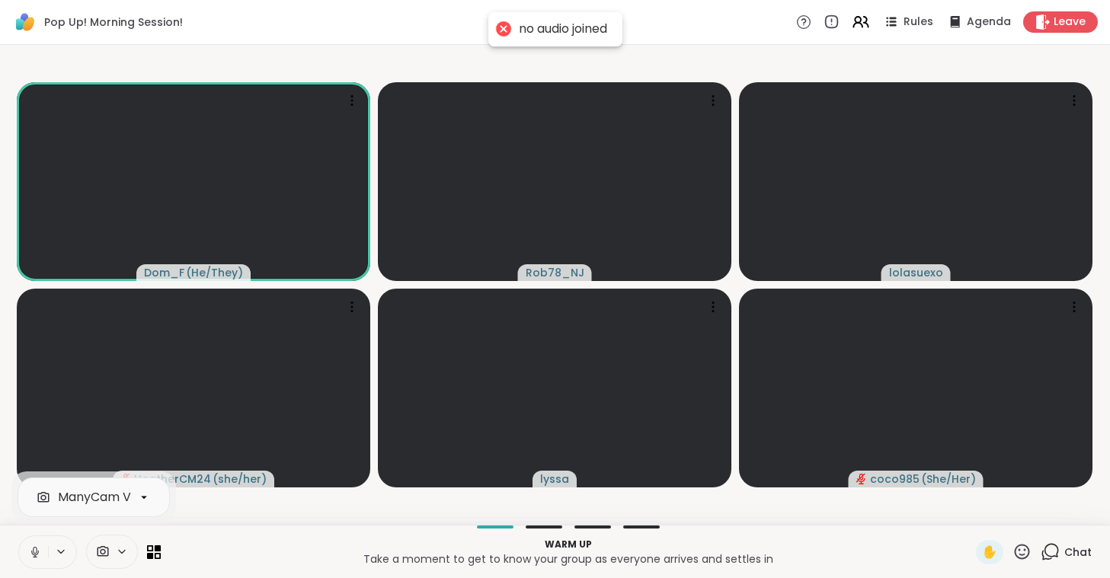
click at [39, 555] on icon at bounding box center [35, 552] width 14 height 14
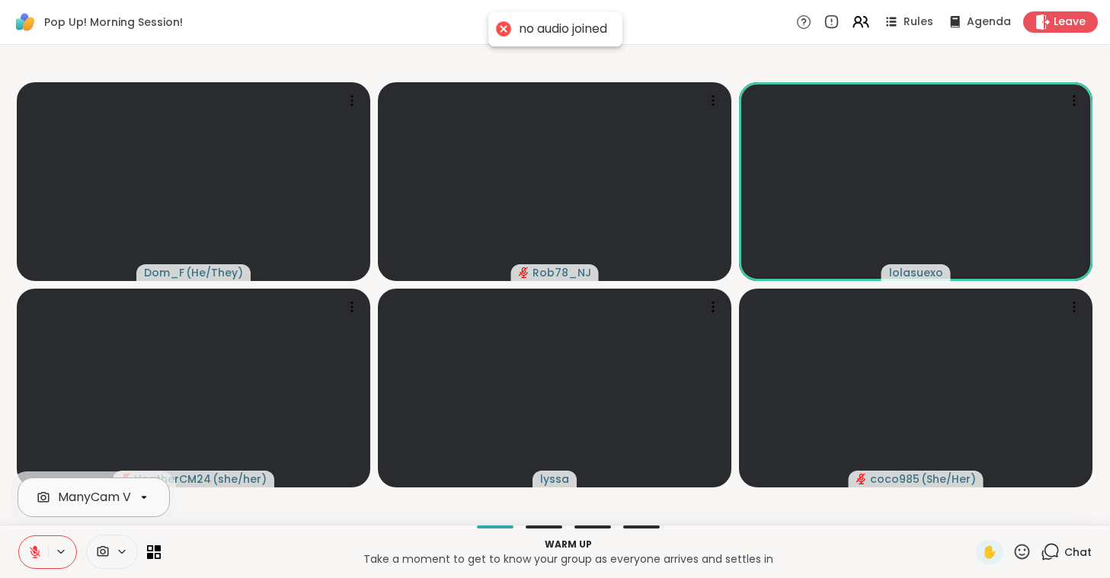
click at [128, 489] on div "ManyCam Virtual Webcam" at bounding box center [139, 497] width 162 height 18
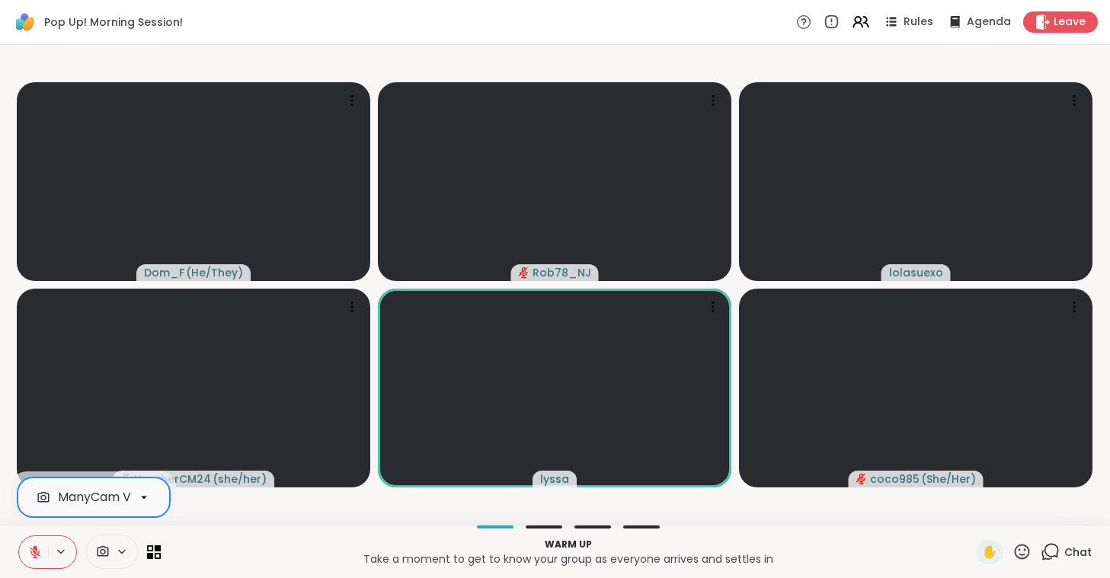
scroll to position [0, 68]
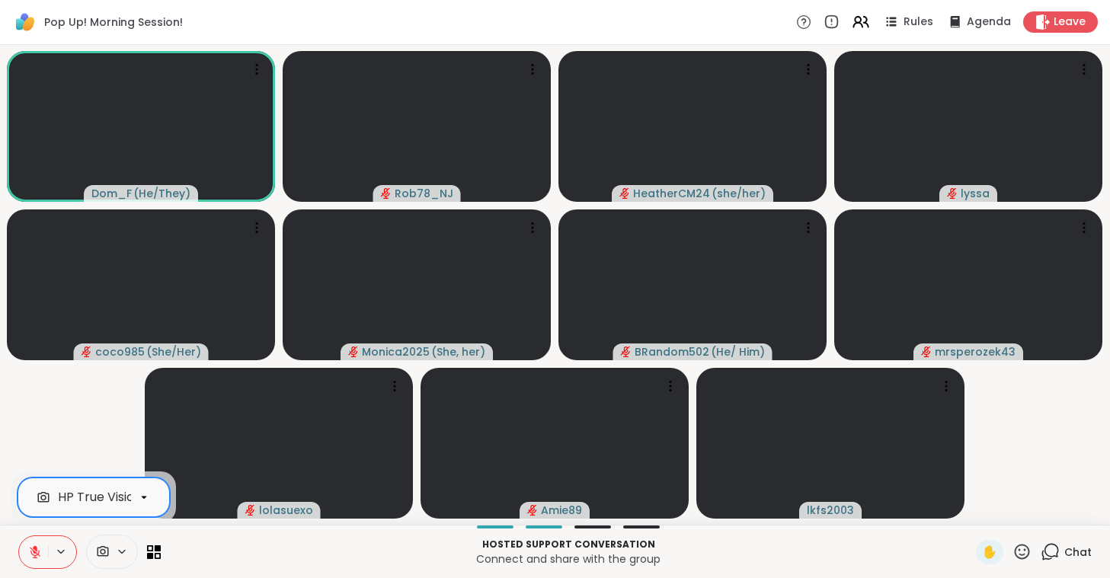
click at [27, 548] on button at bounding box center [33, 552] width 29 height 32
